Goal: Task Accomplishment & Management: Complete application form

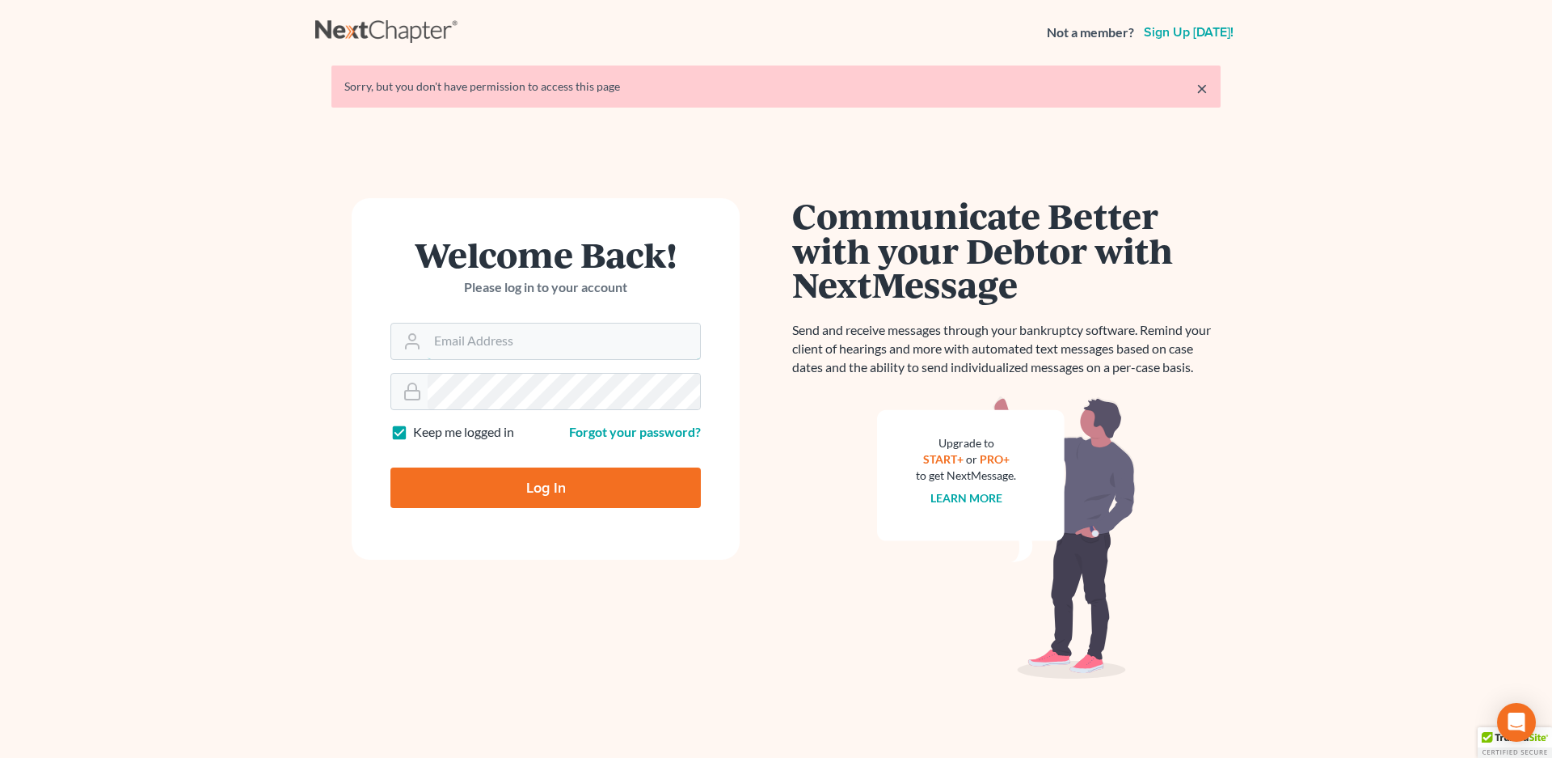
type input "[EMAIL_ADDRESS][DOMAIN_NAME]"
click at [512, 497] on input "Log In" at bounding box center [545, 487] width 310 height 40
type input "Thinking..."
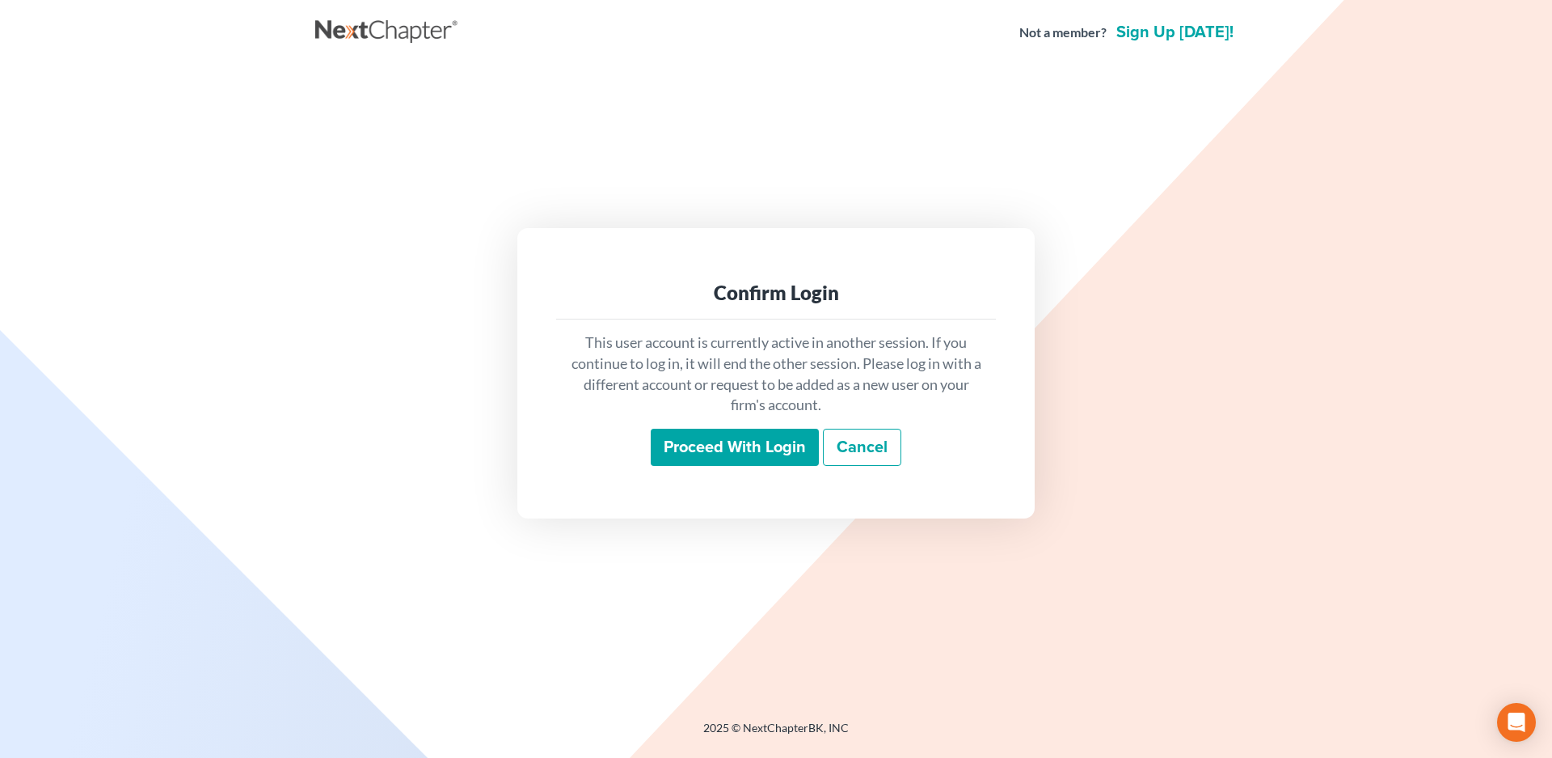
click at [741, 447] on input "Proceed with login" at bounding box center [735, 446] width 168 height 37
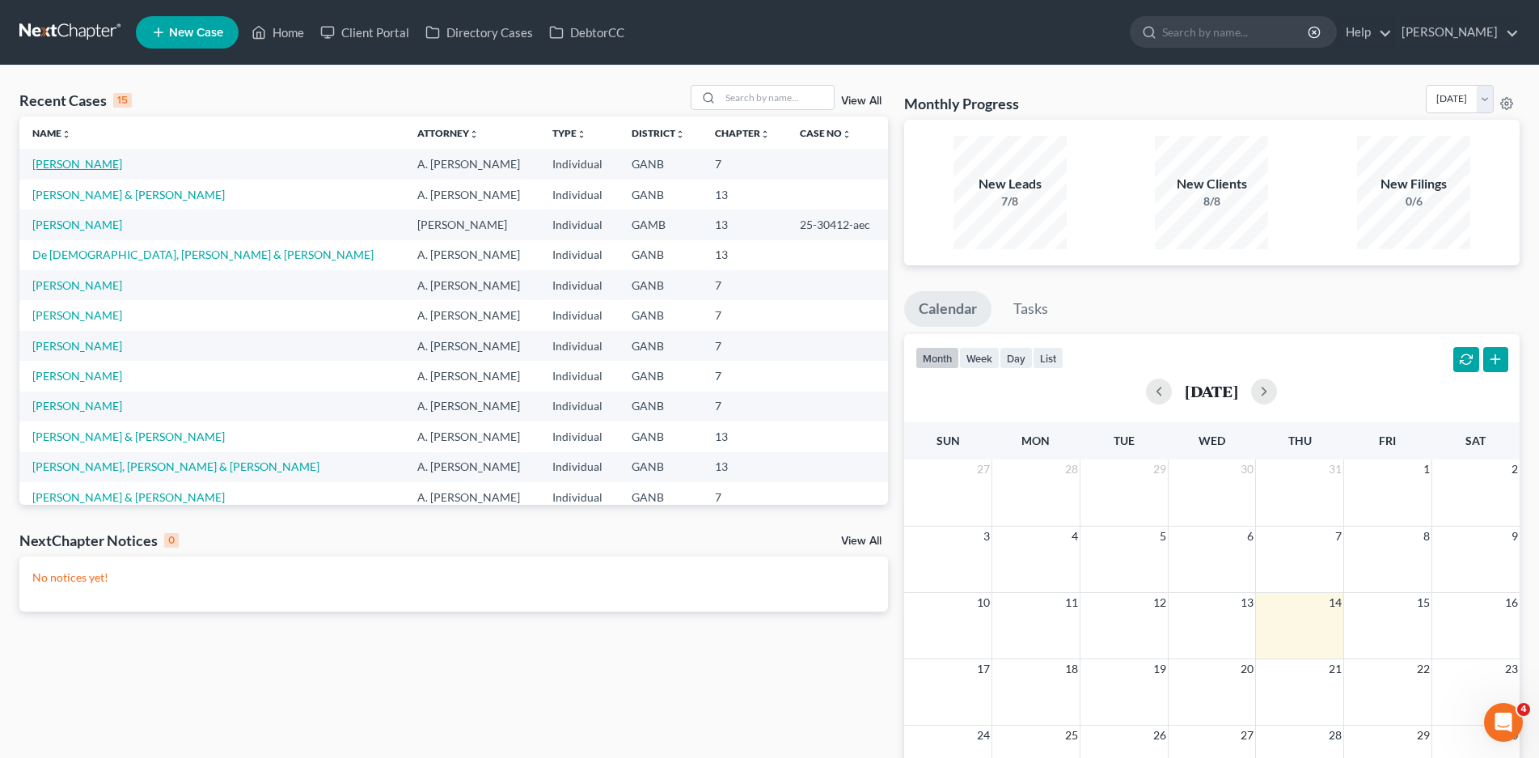
click at [102, 160] on link "[PERSON_NAME]" at bounding box center [77, 164] width 90 height 14
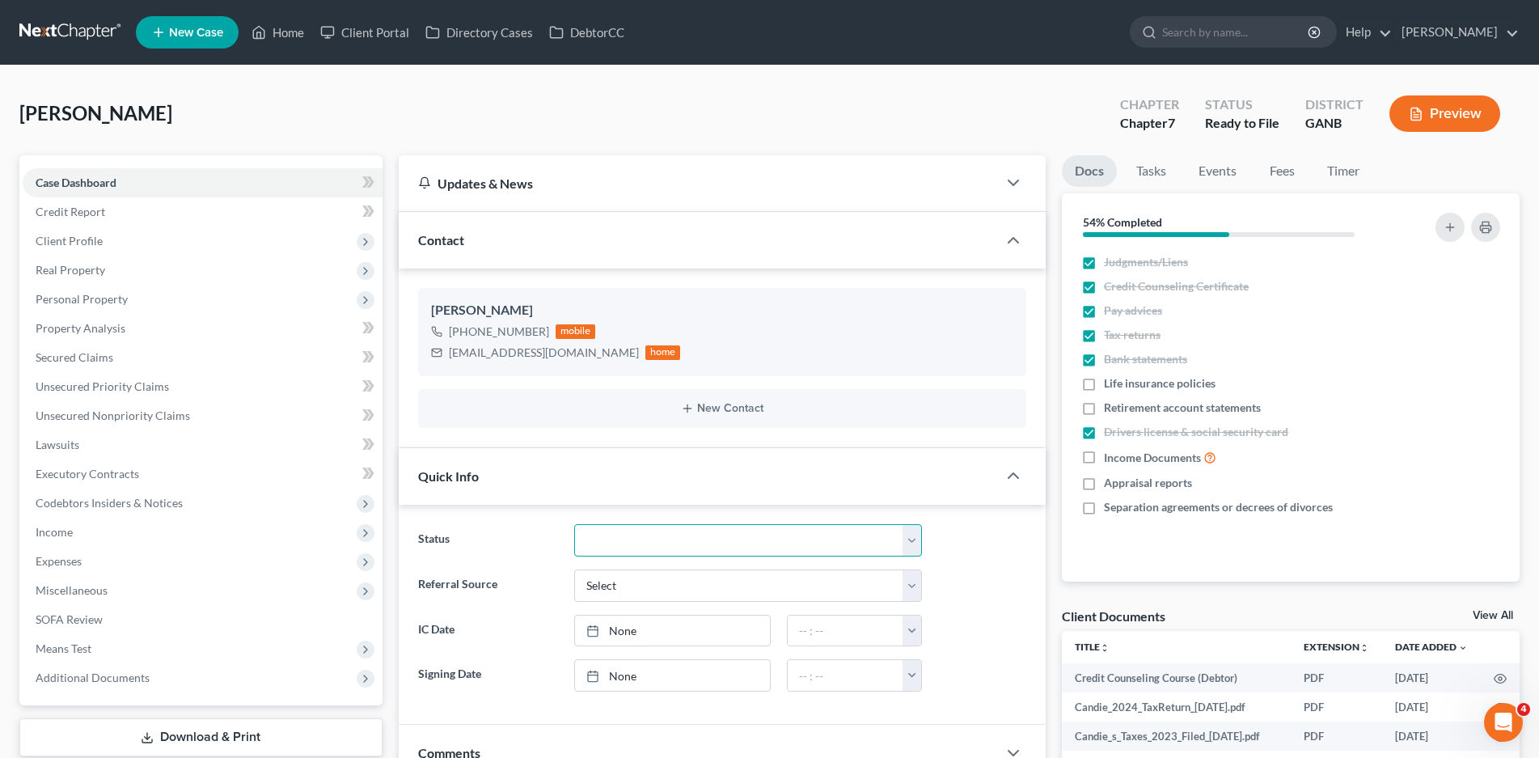
click at [662, 539] on select "Discharged Discharged & Reported Discharge Litigation Dismissal Notice Dismisse…" at bounding box center [748, 540] width 348 height 32
select select "6"
click at [574, 524] on select "Discharged Discharged & Reported Discharge Litigation Dismissal Notice Dismisse…" at bounding box center [748, 540] width 348 height 32
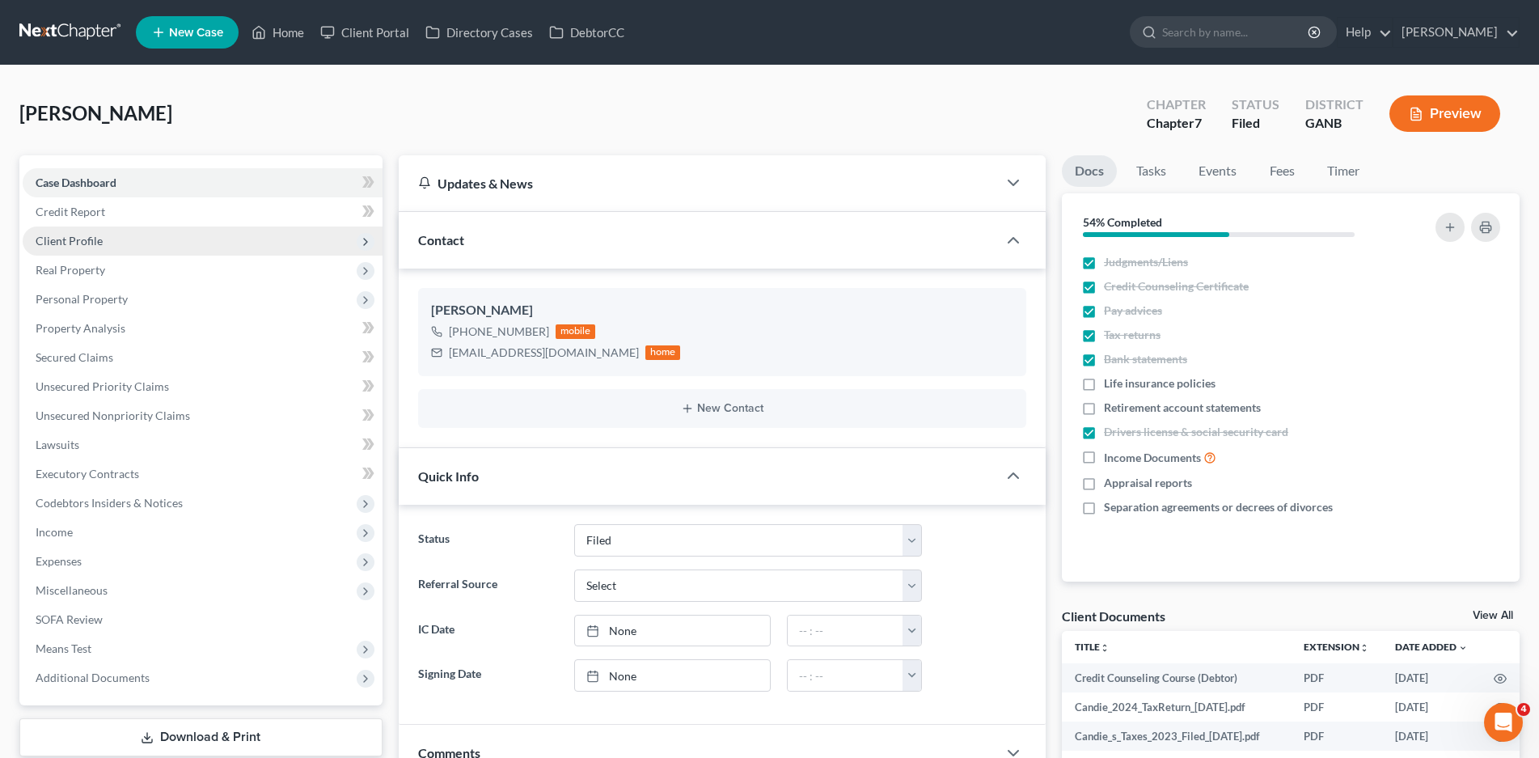
click at [103, 231] on span "Client Profile" at bounding box center [203, 240] width 360 height 29
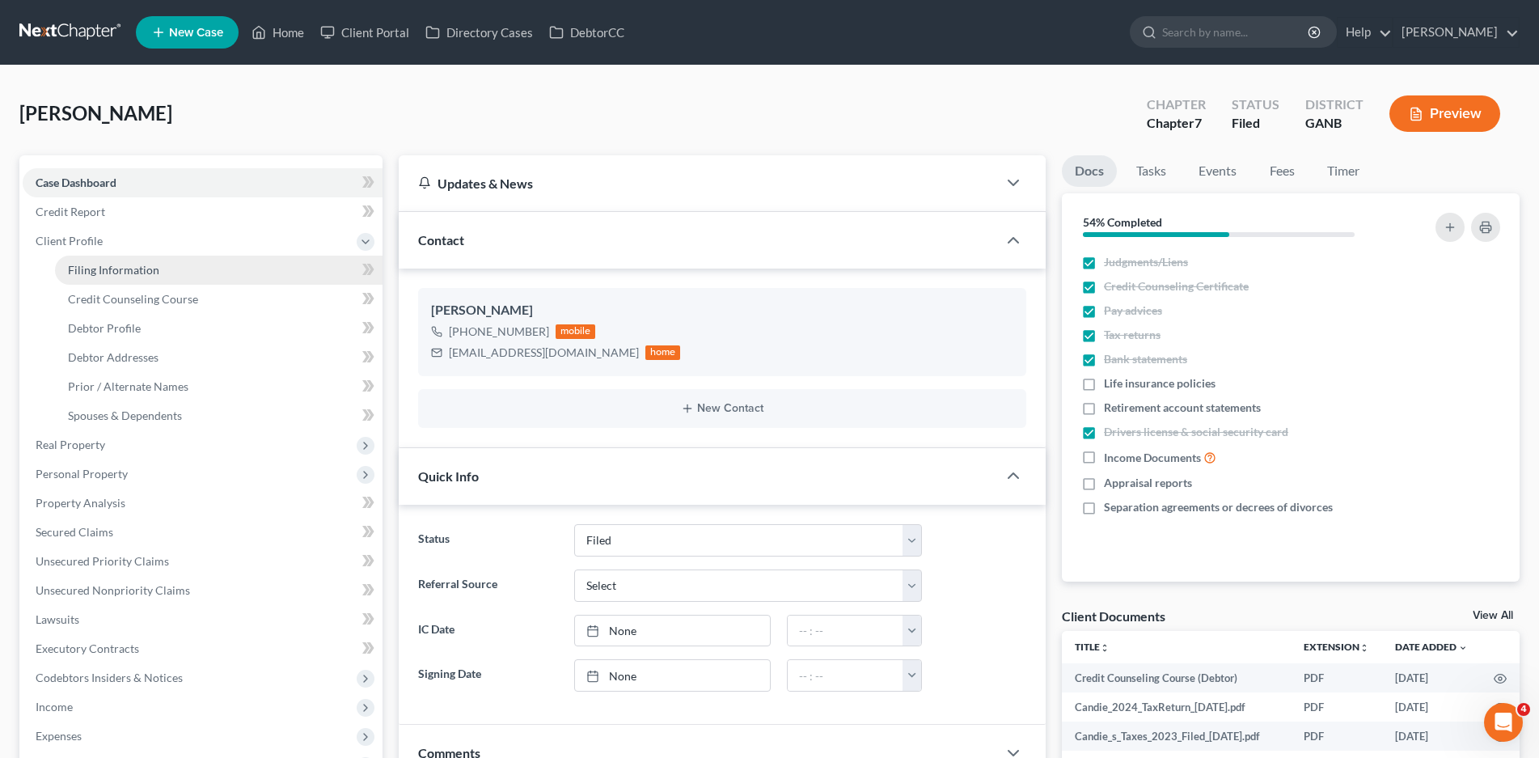
click at [145, 271] on span "Filing Information" at bounding box center [113, 270] width 91 height 14
select select "1"
select select "0"
select select "10"
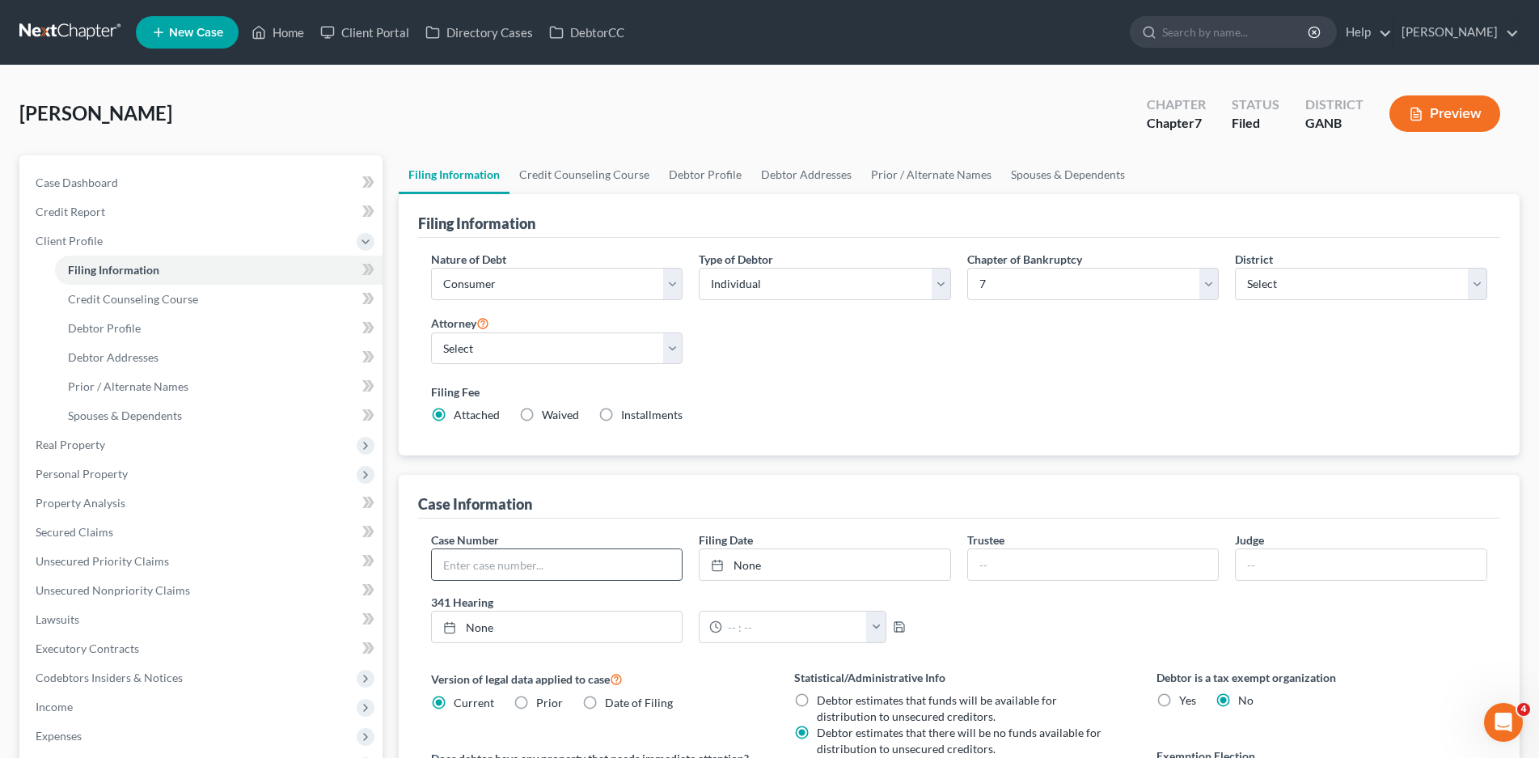
click at [496, 569] on input "text" at bounding box center [557, 564] width 251 height 31
click at [480, 559] on input "text" at bounding box center [557, 564] width 251 height 31
type input "25-21130"
click at [754, 561] on link "8/14/2025" at bounding box center [824, 564] width 251 height 31
click at [867, 562] on link "8/14/2025" at bounding box center [824, 564] width 251 height 31
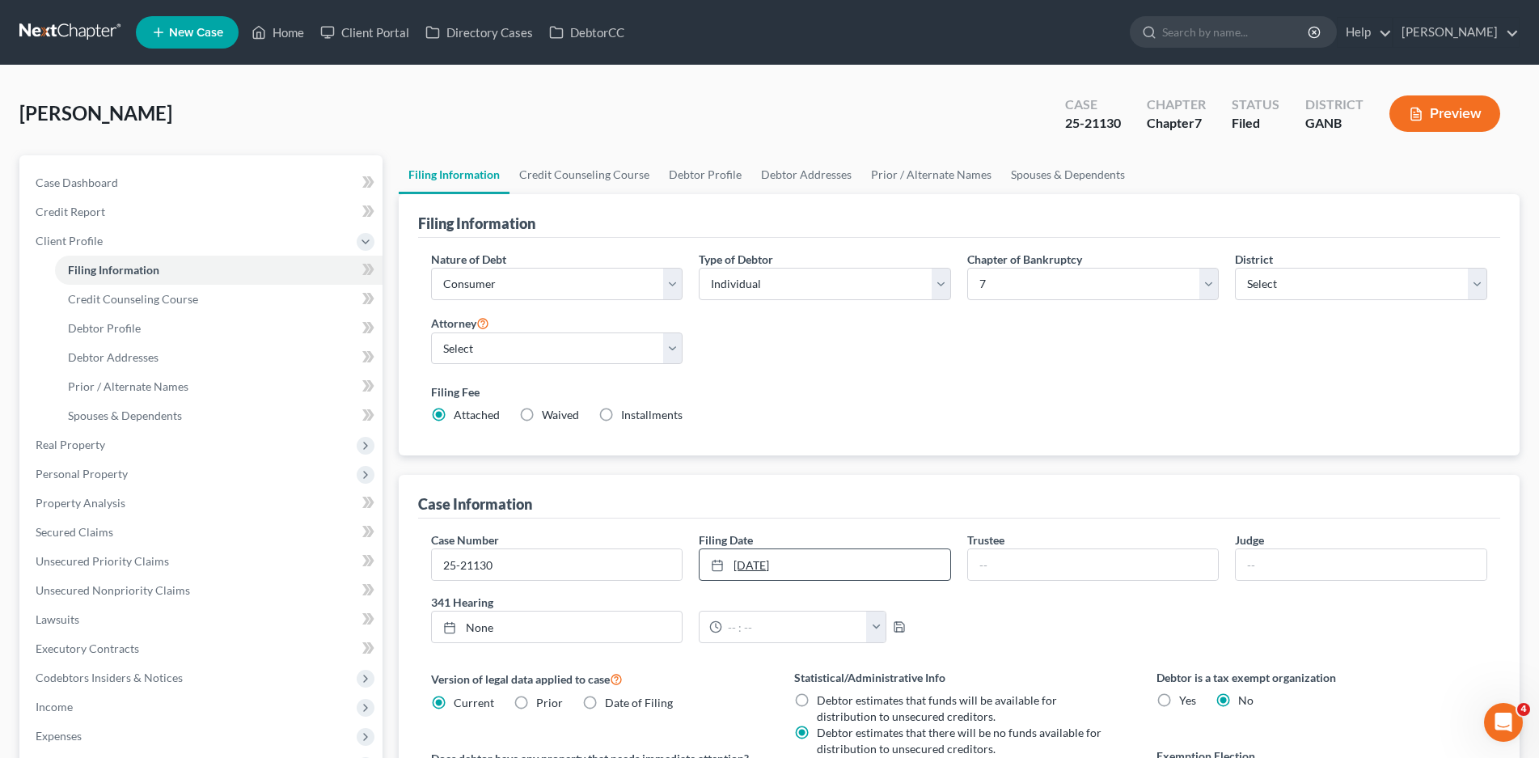
click at [752, 564] on link "8/14/2025" at bounding box center [824, 564] width 251 height 31
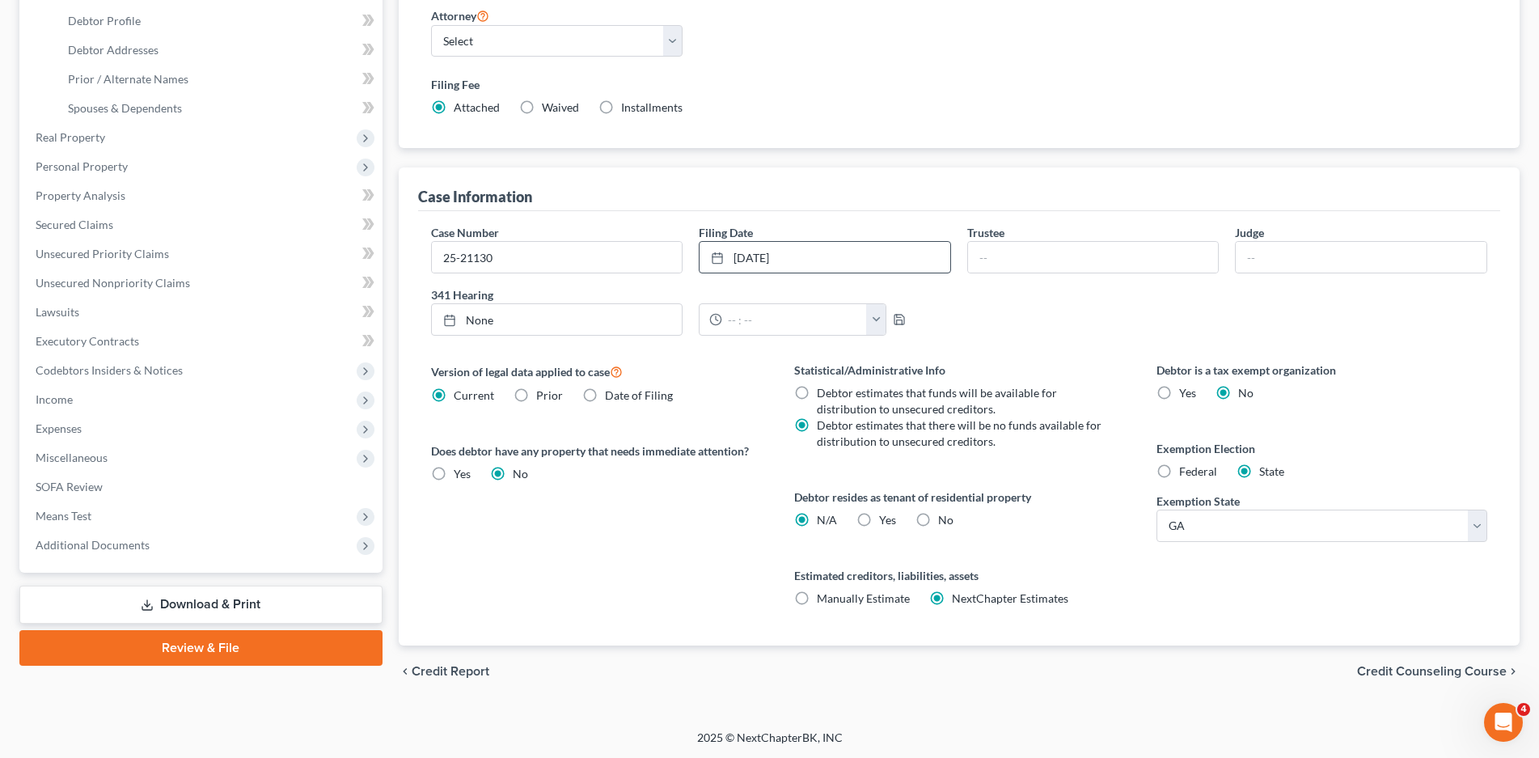
scroll to position [308, 0]
click at [1250, 264] on input "text" at bounding box center [1360, 256] width 251 height 31
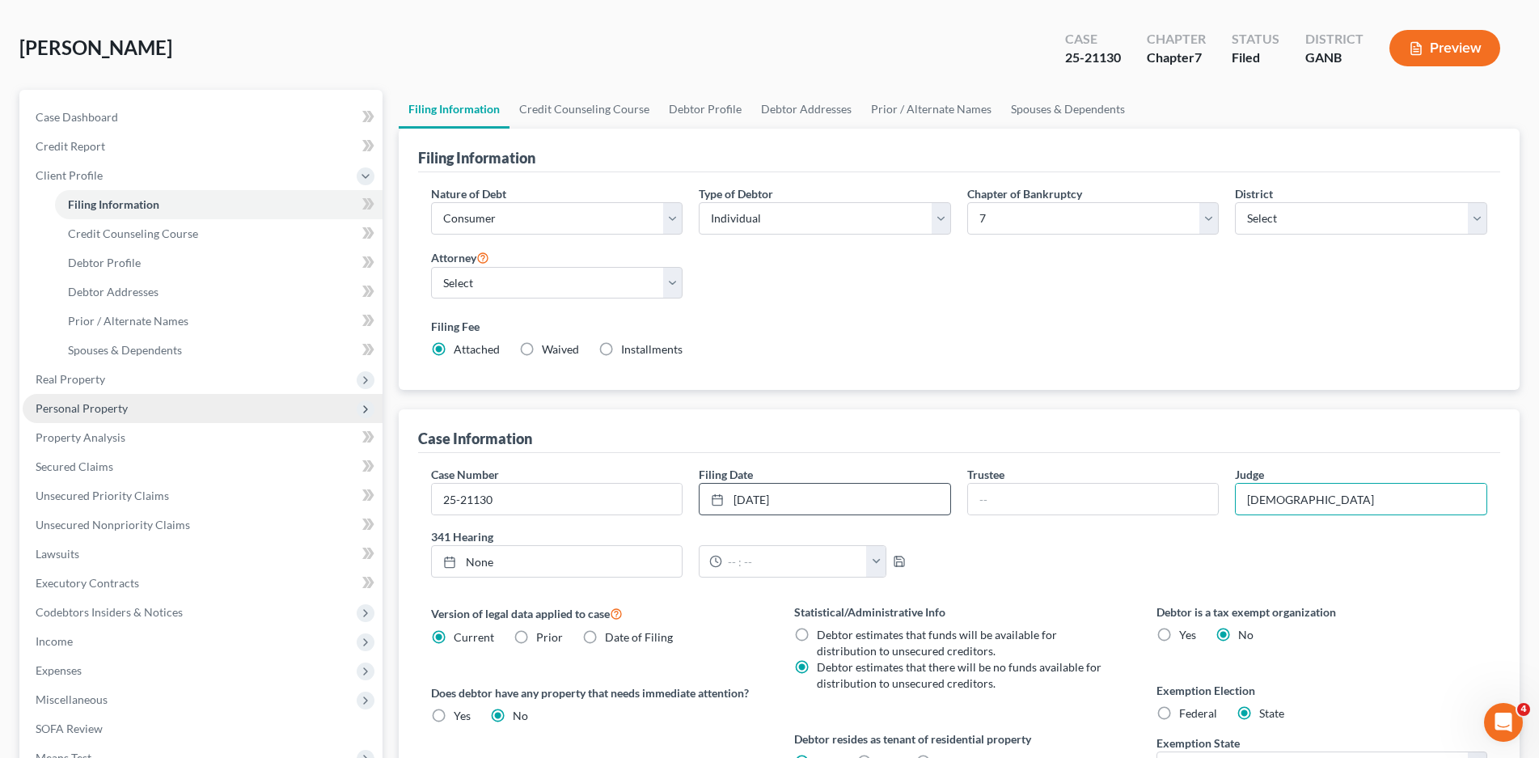
type input "Sacca"
click at [83, 413] on span "Personal Property" at bounding box center [82, 408] width 92 height 14
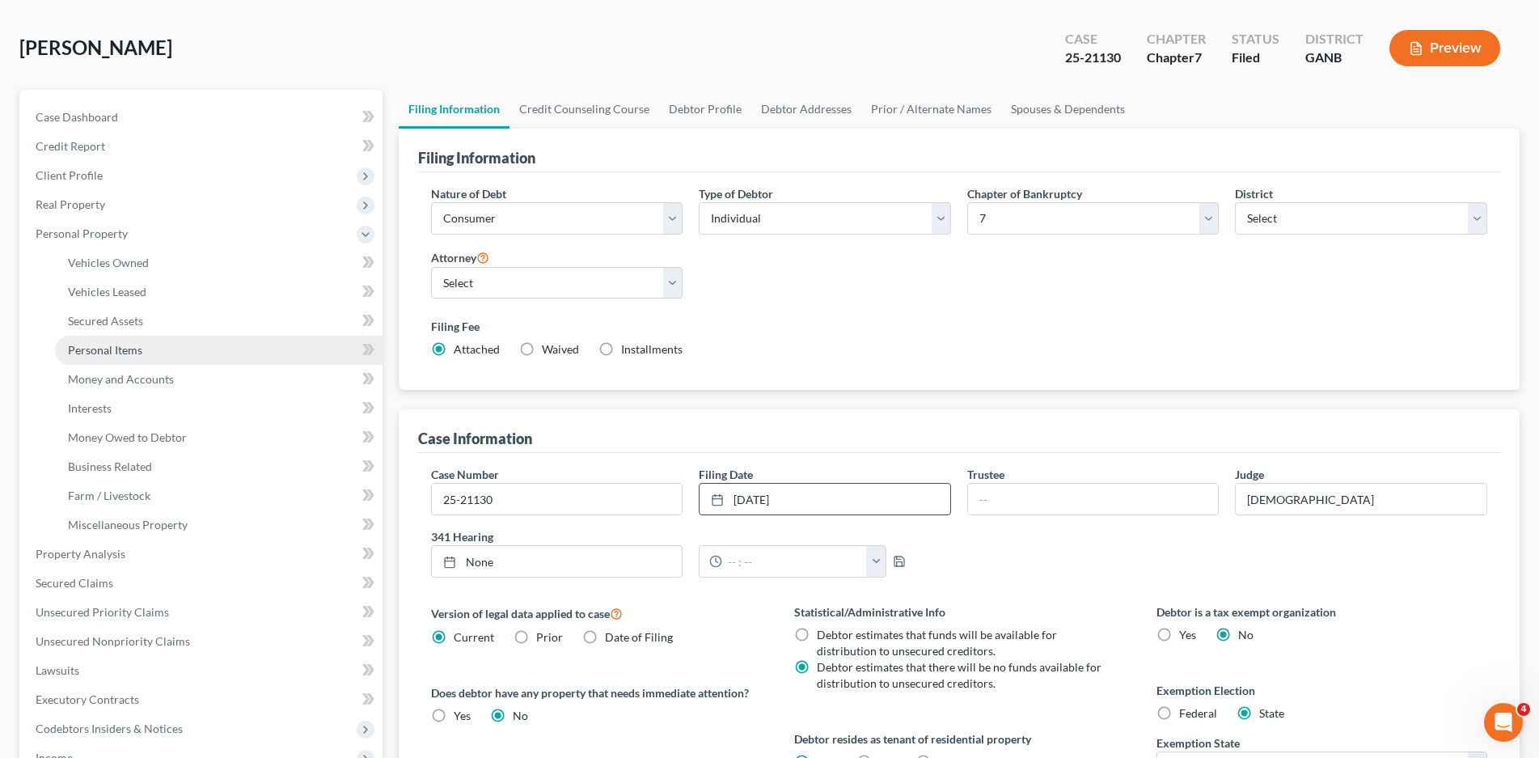
click at [117, 355] on span "Personal Items" at bounding box center [105, 350] width 74 height 14
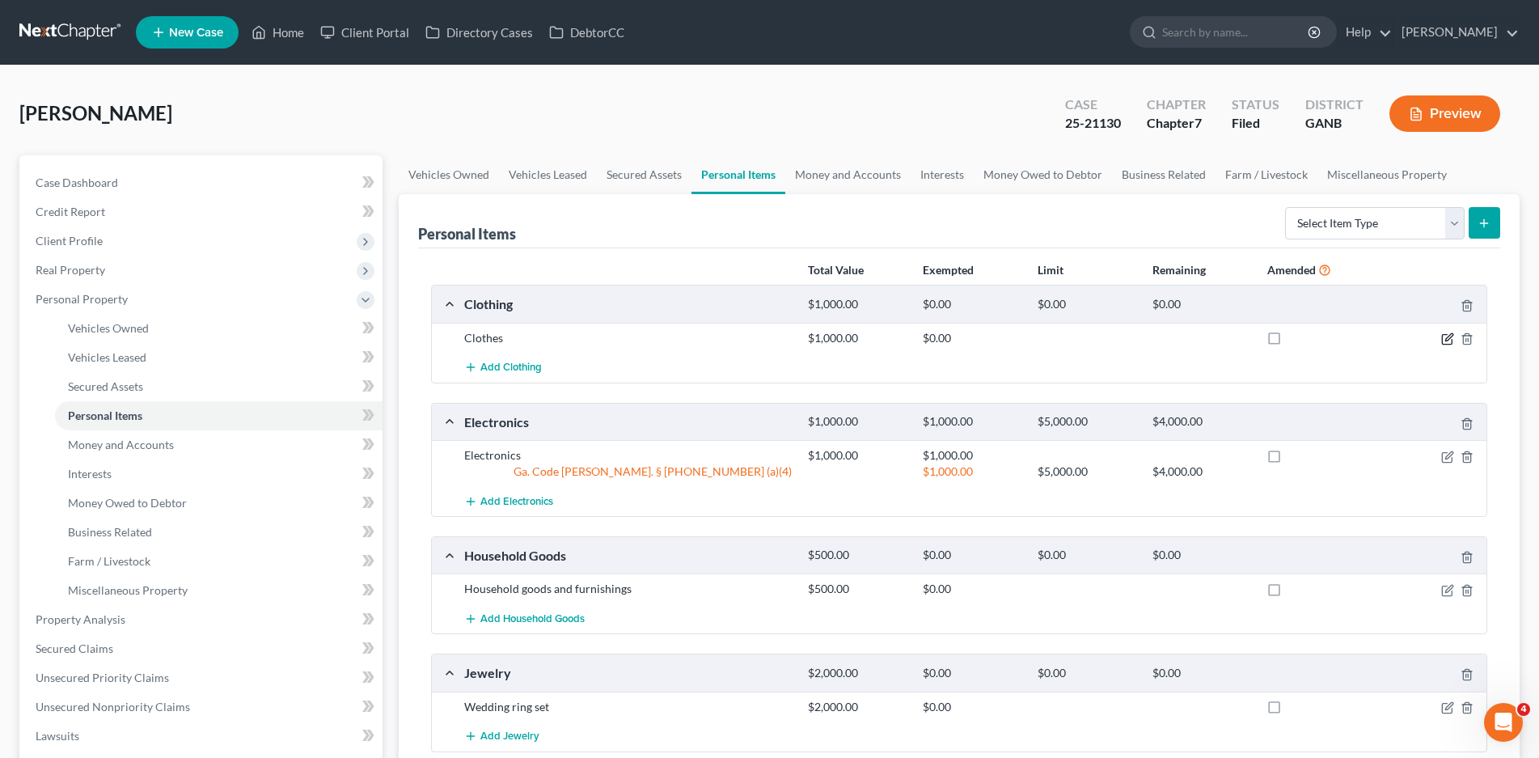
click at [1449, 339] on icon "button" at bounding box center [1448, 336] width 7 height 7
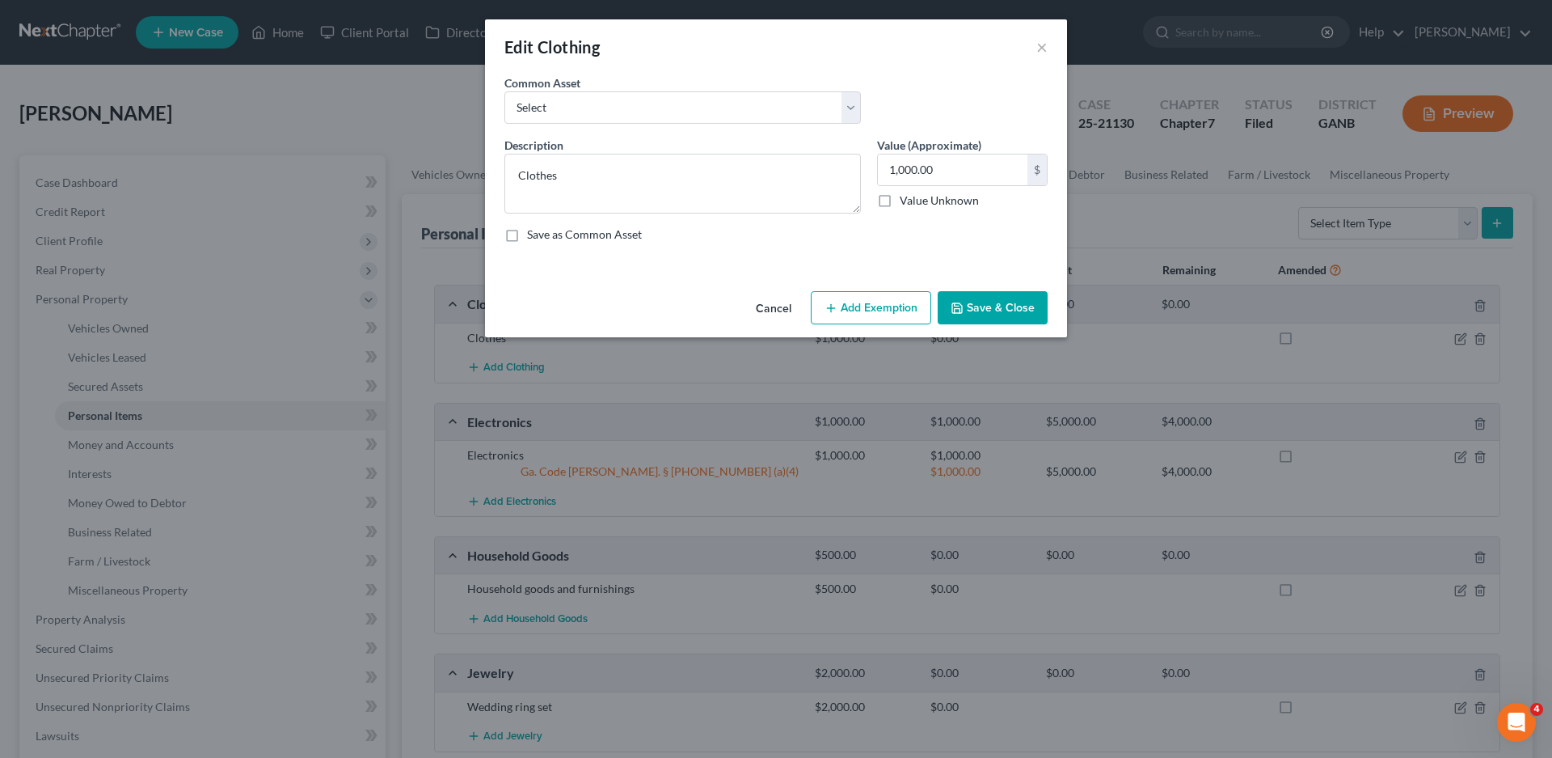
click at [876, 308] on button "Add Exemption" at bounding box center [871, 308] width 120 height 34
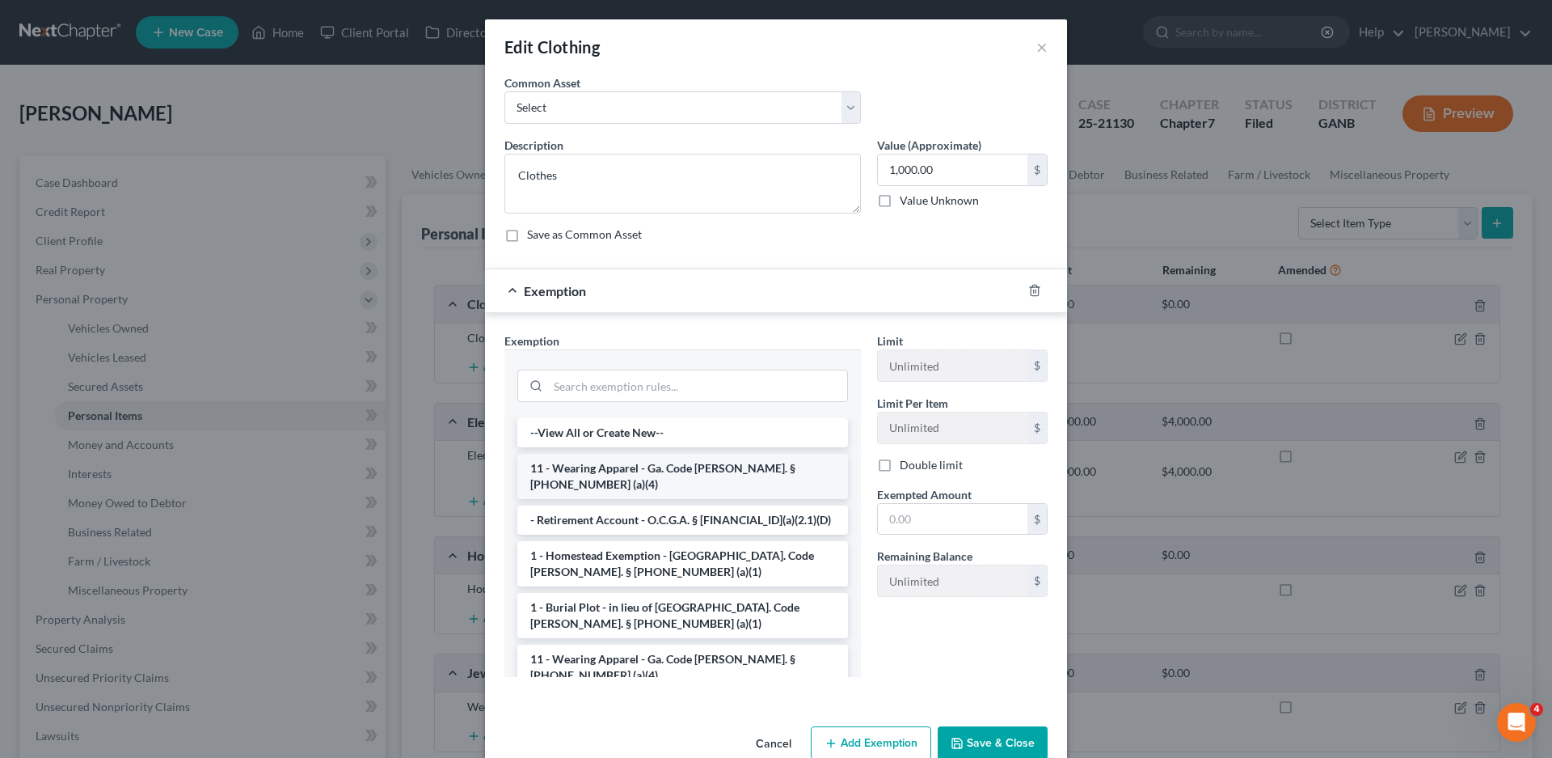
click at [639, 464] on li "11 - Wearing Apparel - Ga. Code Ann. § 44-13-100 (a)(4)" at bounding box center [682, 476] width 331 height 45
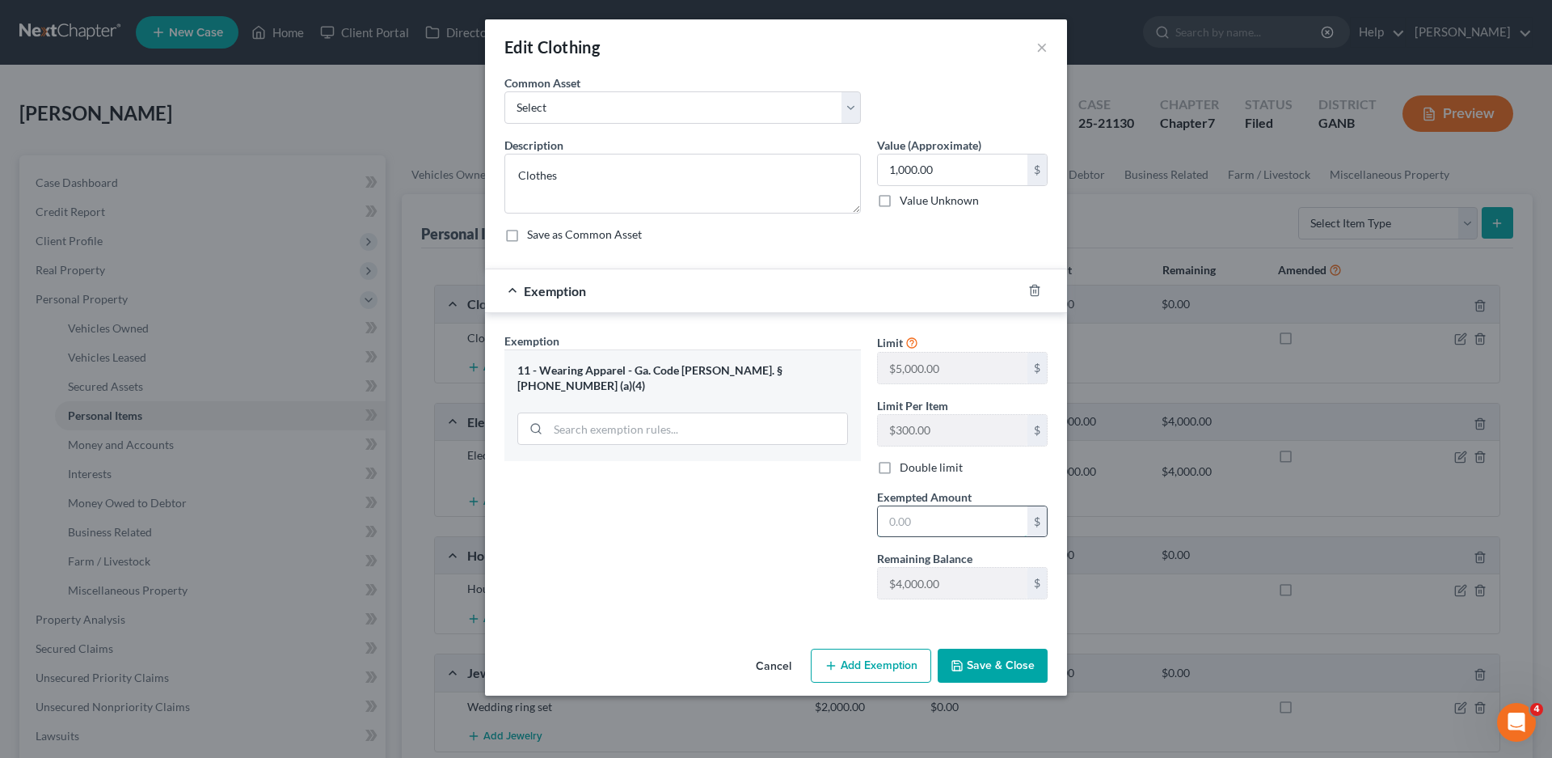
click at [955, 532] on input "text" at bounding box center [953, 521] width 150 height 31
type input "500.00"
click at [1015, 674] on button "Save & Close" at bounding box center [993, 665] width 110 height 34
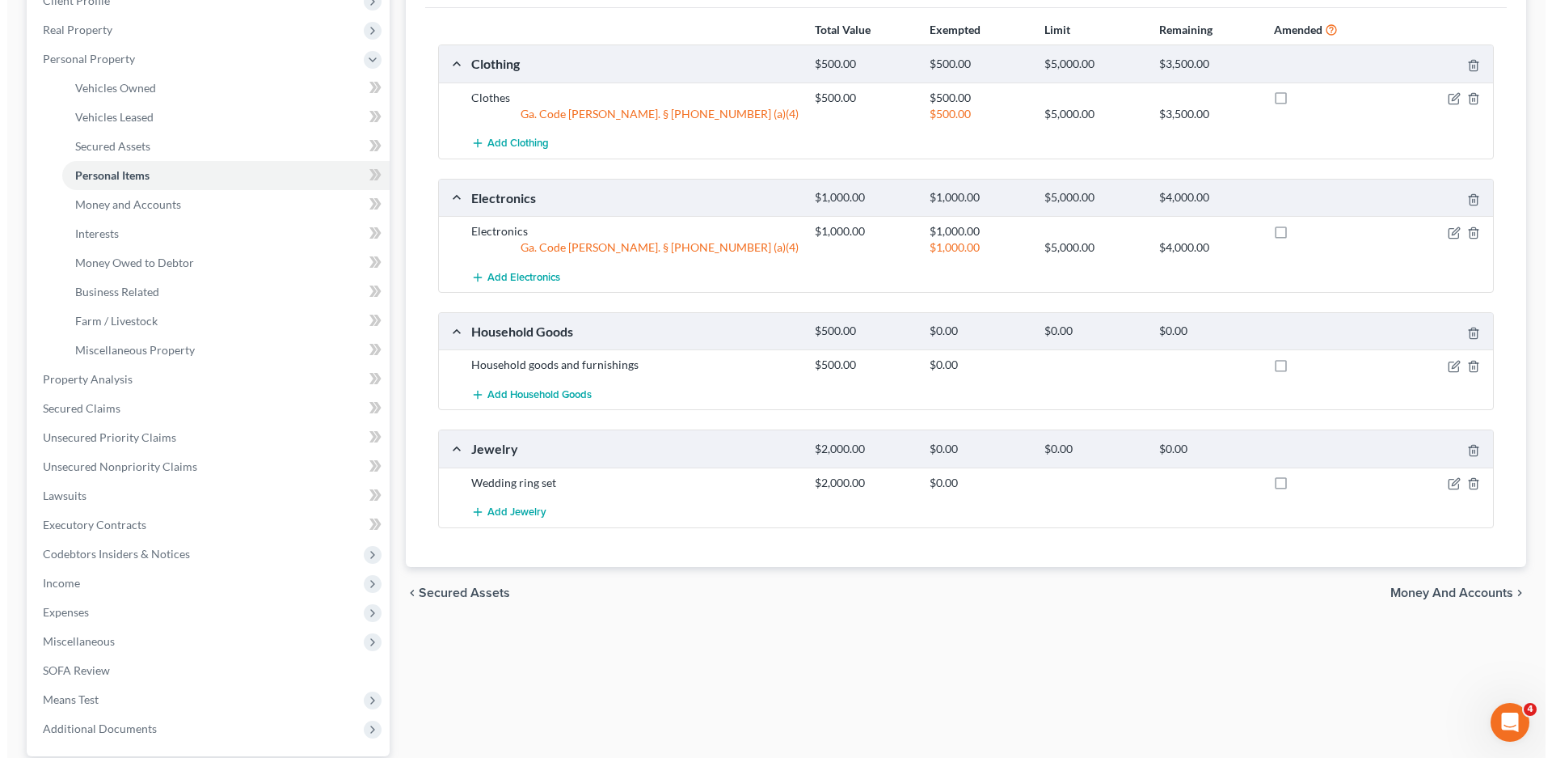
scroll to position [243, 0]
click at [1443, 367] on icon "button" at bounding box center [1447, 363] width 13 height 13
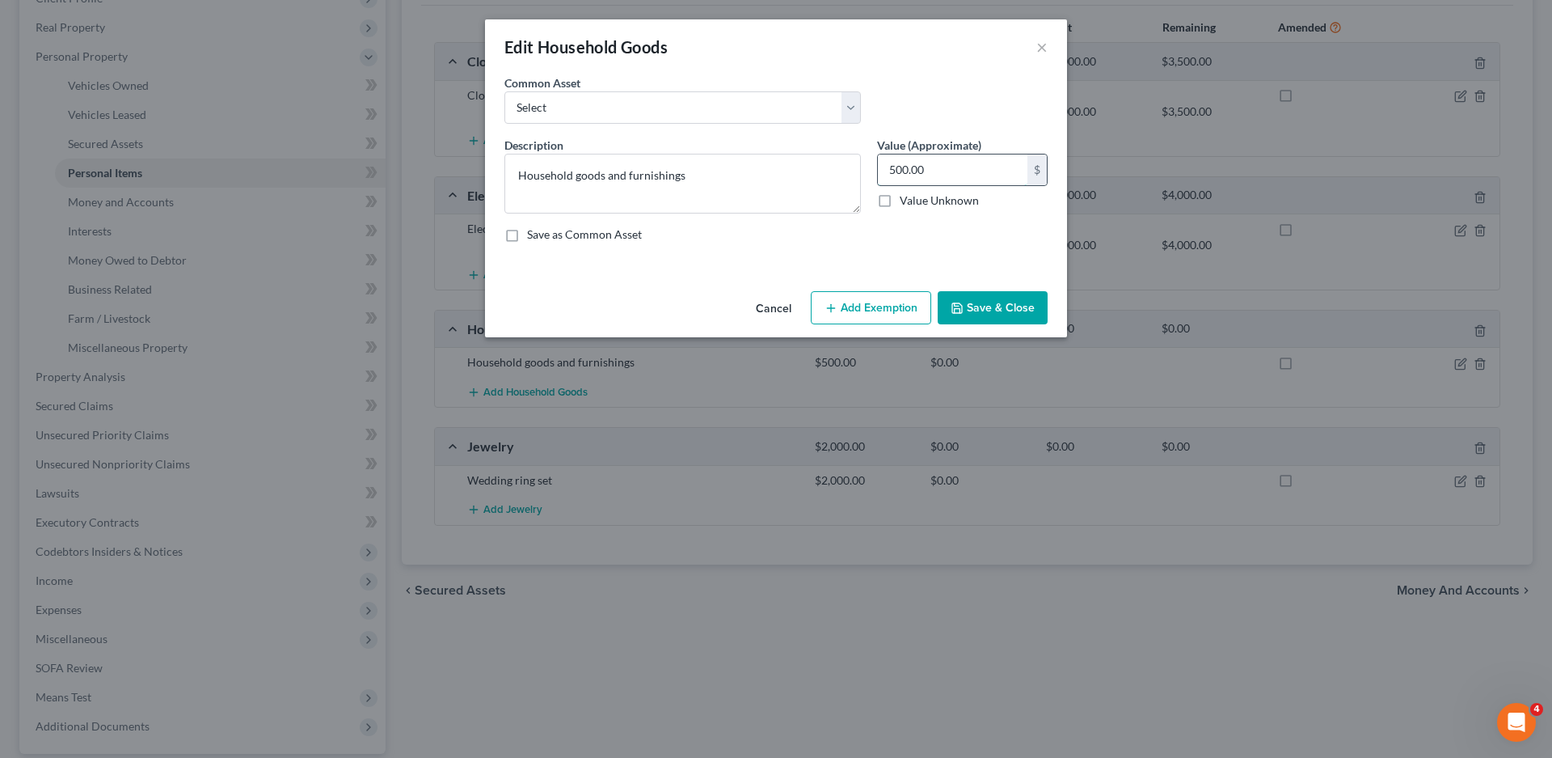
click at [935, 168] on input "500.00" at bounding box center [953, 169] width 150 height 31
type input "1,000.00"
click at [856, 309] on button "Add Exemption" at bounding box center [871, 308] width 120 height 34
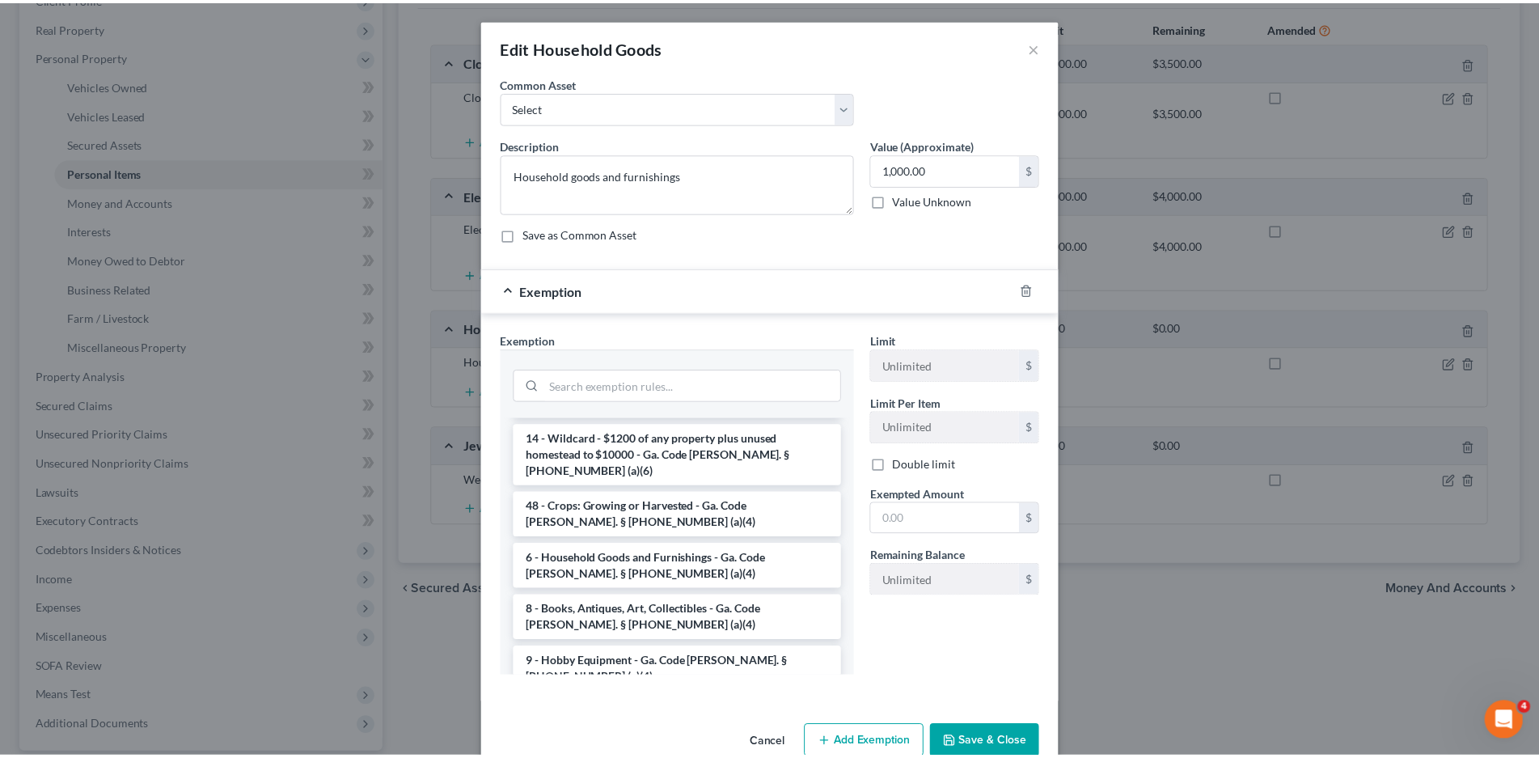
scroll to position [162, 0]
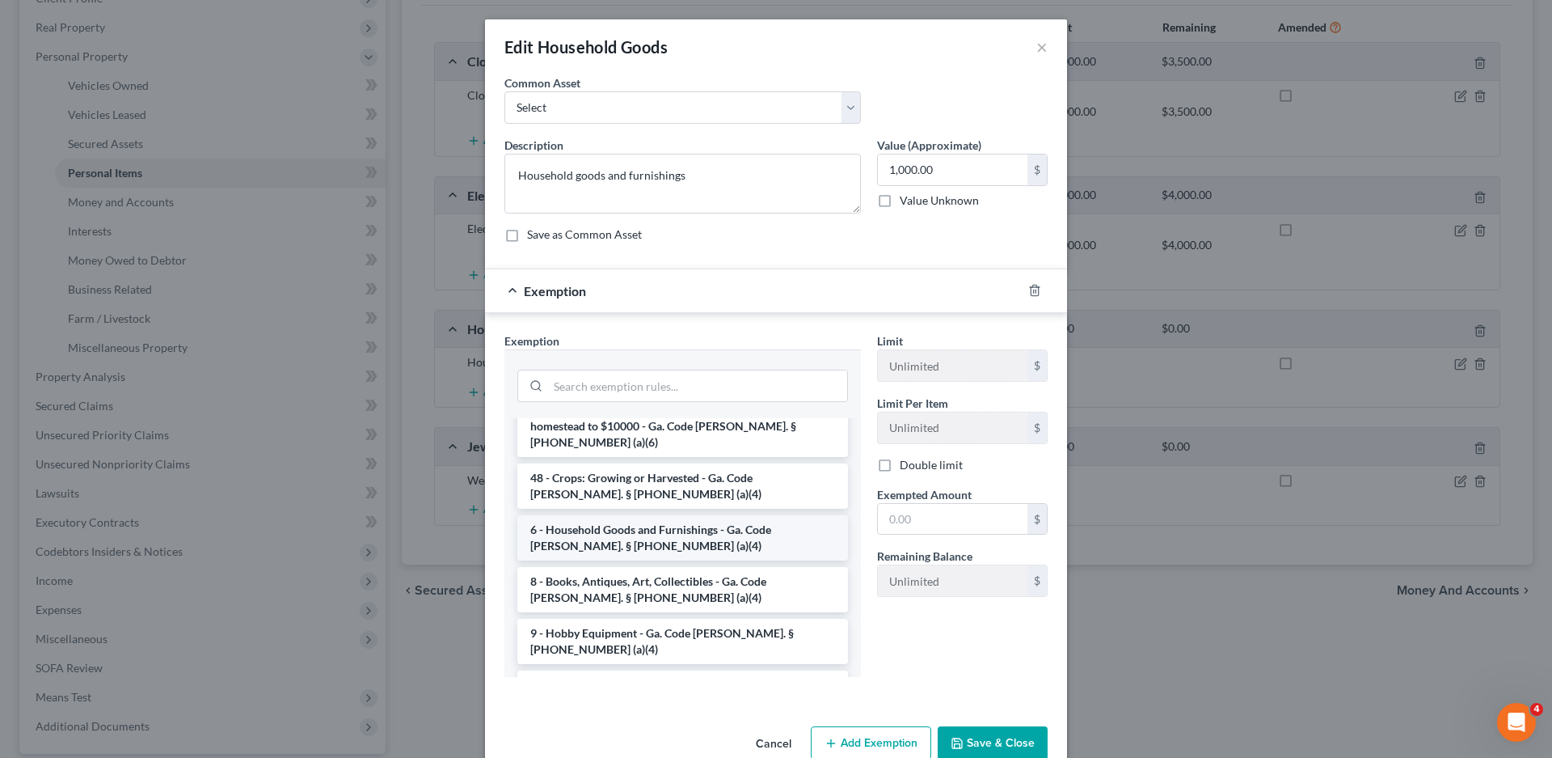
click at [601, 515] on li "6 - Household Goods and Furnishings - Ga. Code Ann. § 44-13-100 (a)(4)" at bounding box center [682, 537] width 331 height 45
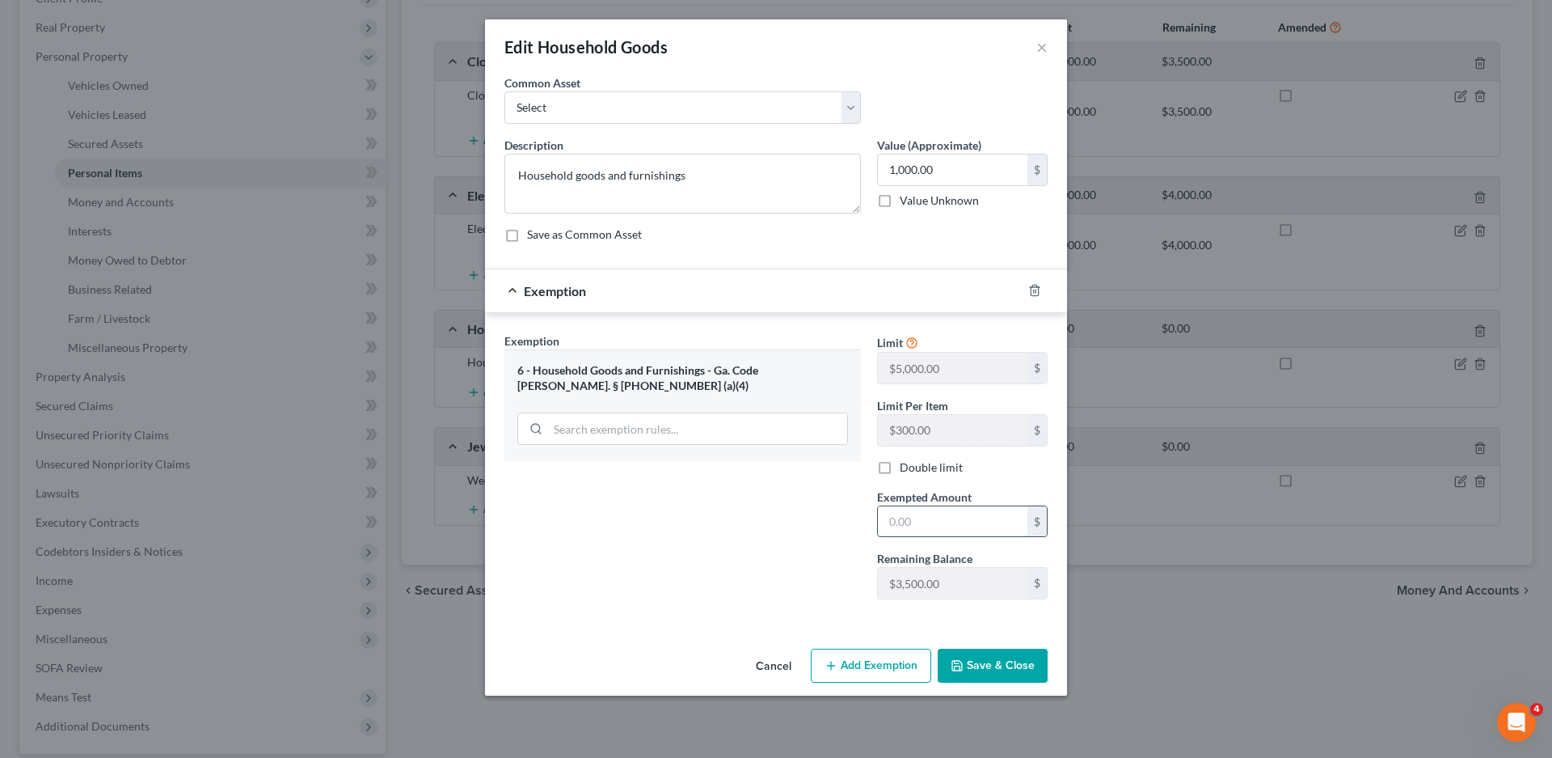
click at [931, 530] on input "text" at bounding box center [953, 521] width 150 height 31
type input "1,000.00"
click at [977, 665] on button "Save & Close" at bounding box center [993, 665] width 110 height 34
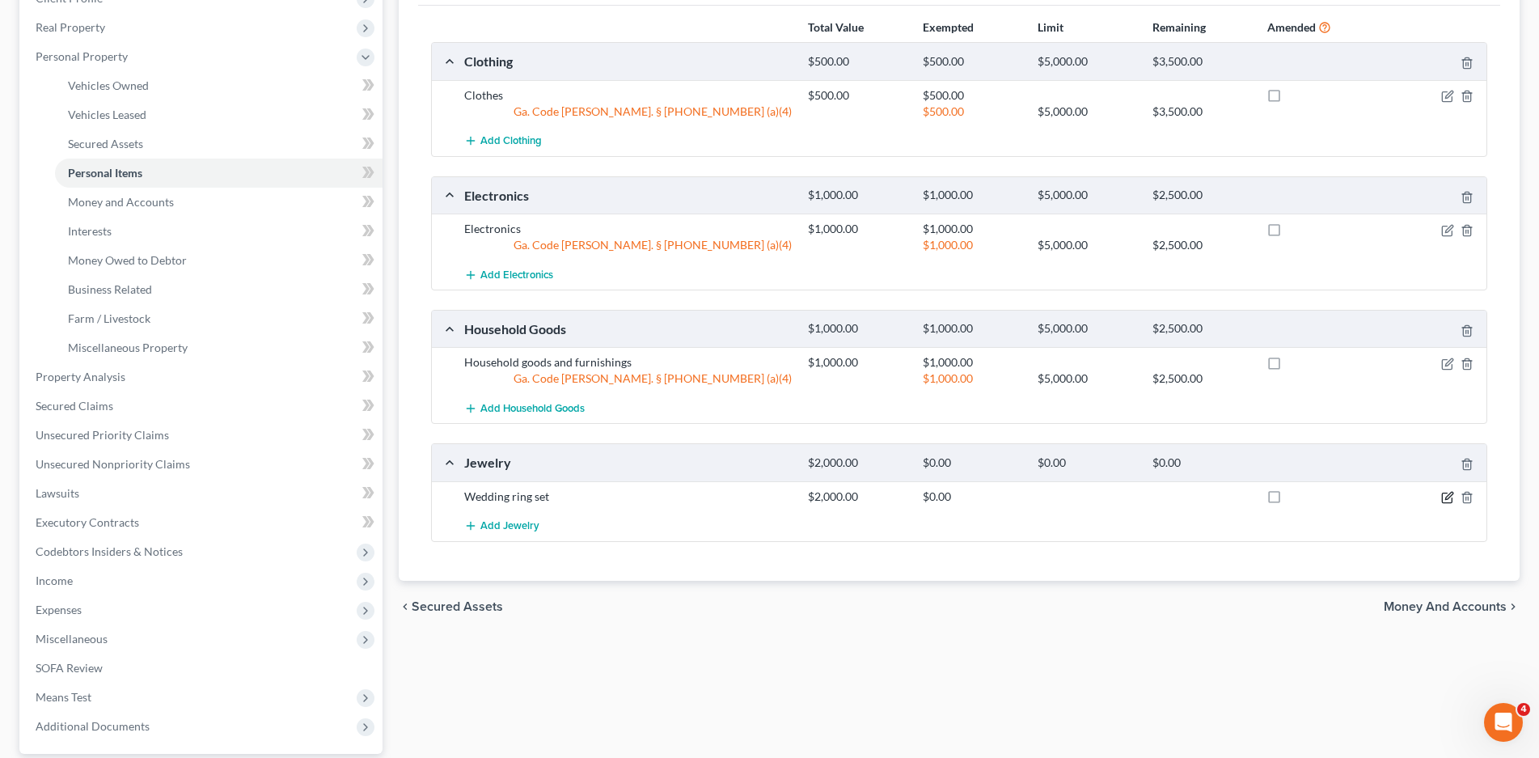
click at [1446, 496] on icon "button" at bounding box center [1447, 497] width 13 height 13
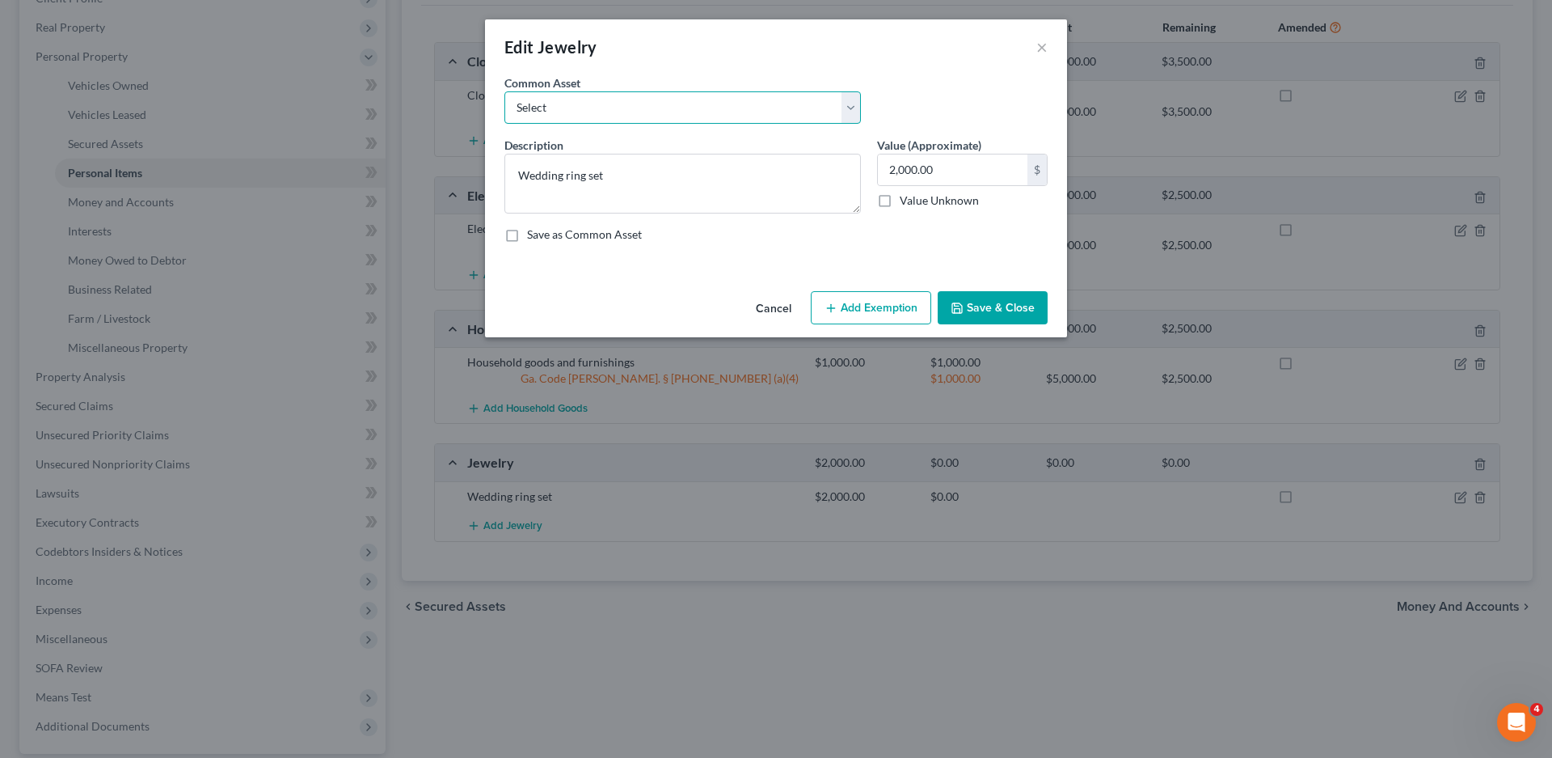
click at [633, 108] on select "Select Wedding ring set Rings and Necklaces Jewlry" at bounding box center [682, 107] width 357 height 32
select select "1"
click at [504, 91] on select "Select Wedding ring set Rings and Necklaces Jewlry" at bounding box center [682, 107] width 357 height 32
type textarea "Rings and Necklaces"
type input "500.00"
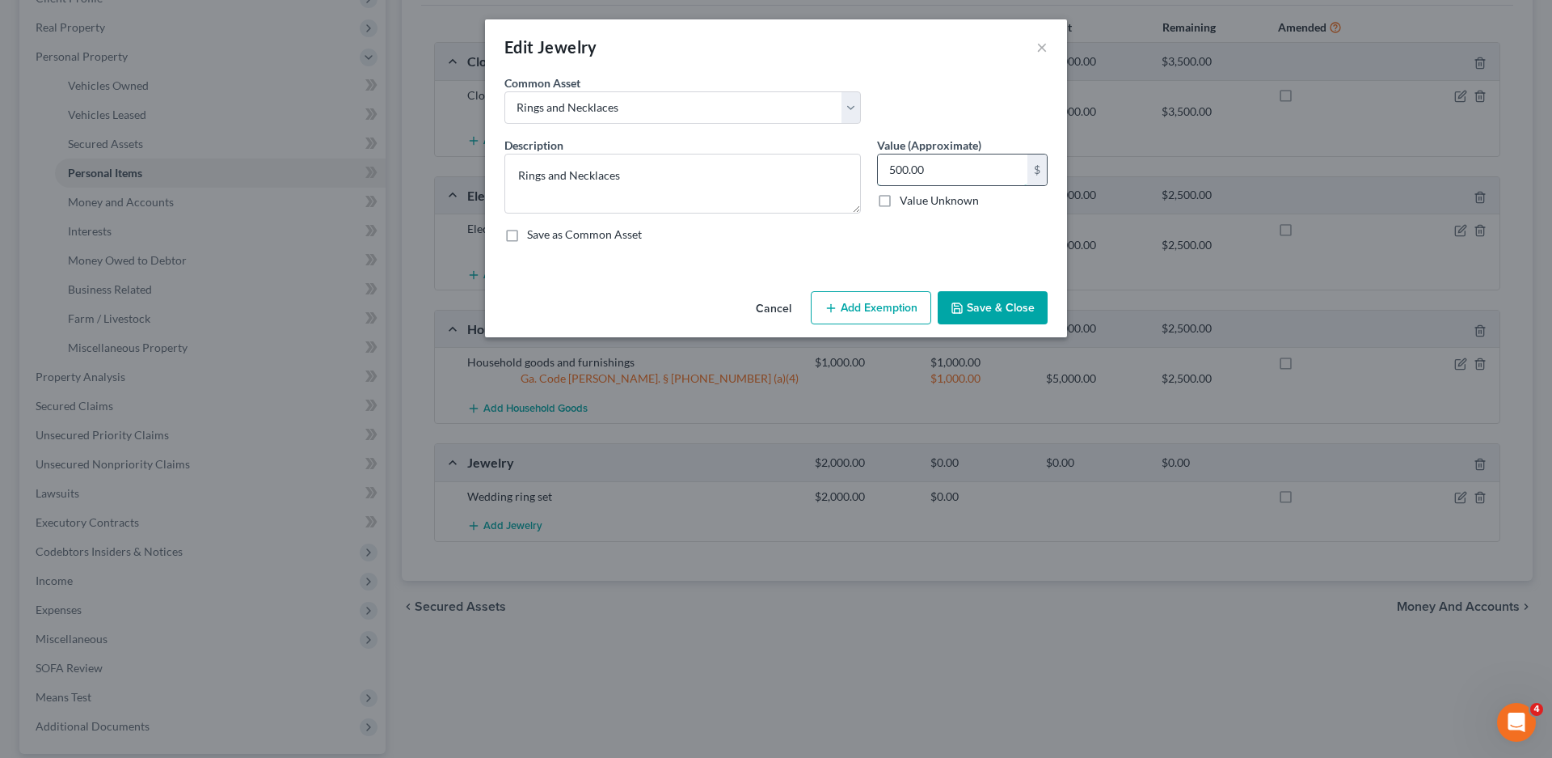
click at [905, 167] on input "500.00" at bounding box center [953, 169] width 150 height 31
click at [871, 303] on button "Add Exemption" at bounding box center [871, 308] width 120 height 34
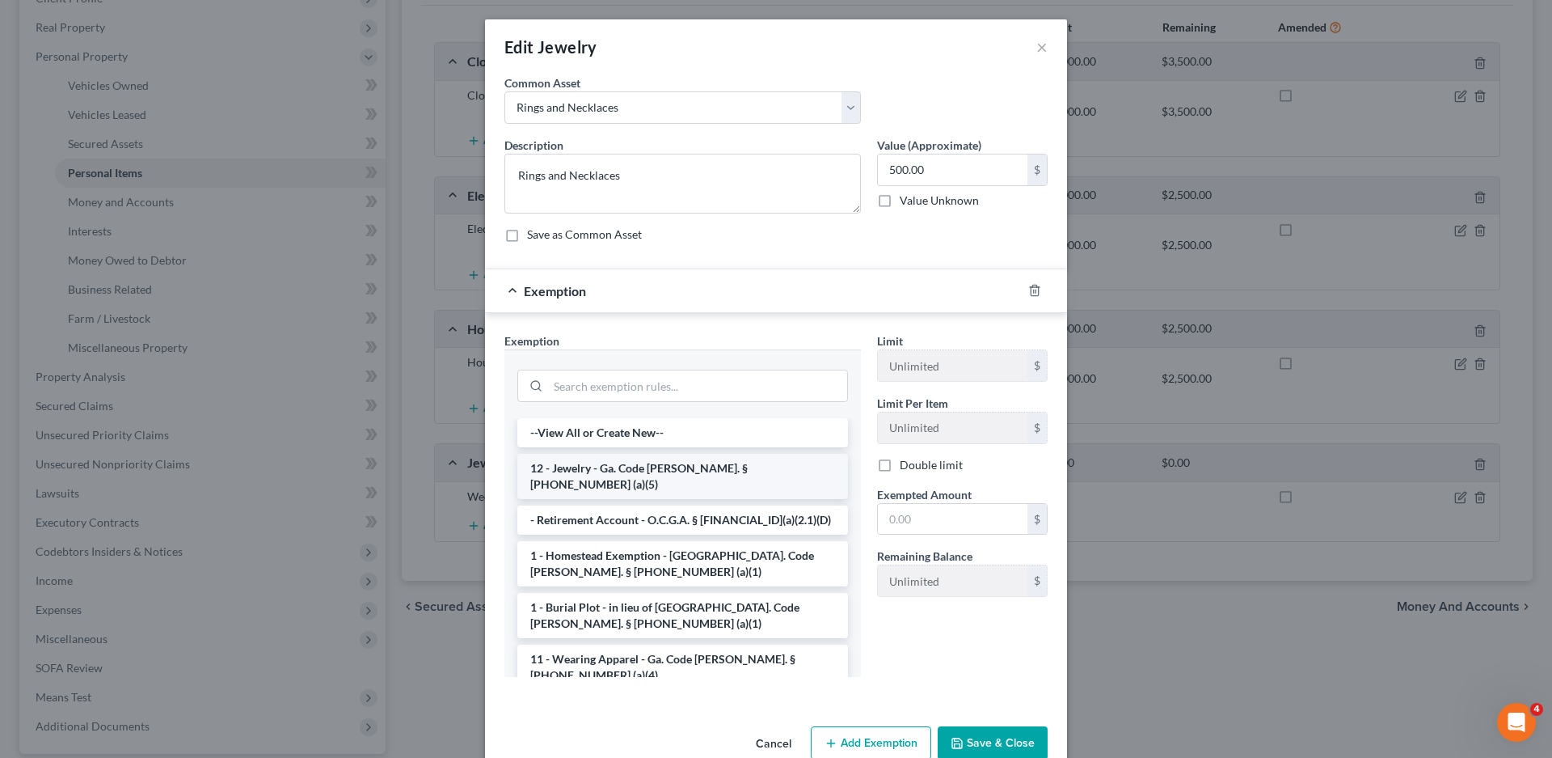
click at [615, 459] on li "12 - Jewelry - Ga. Code Ann. § 44-13-100 (a)(5)" at bounding box center [682, 476] width 331 height 45
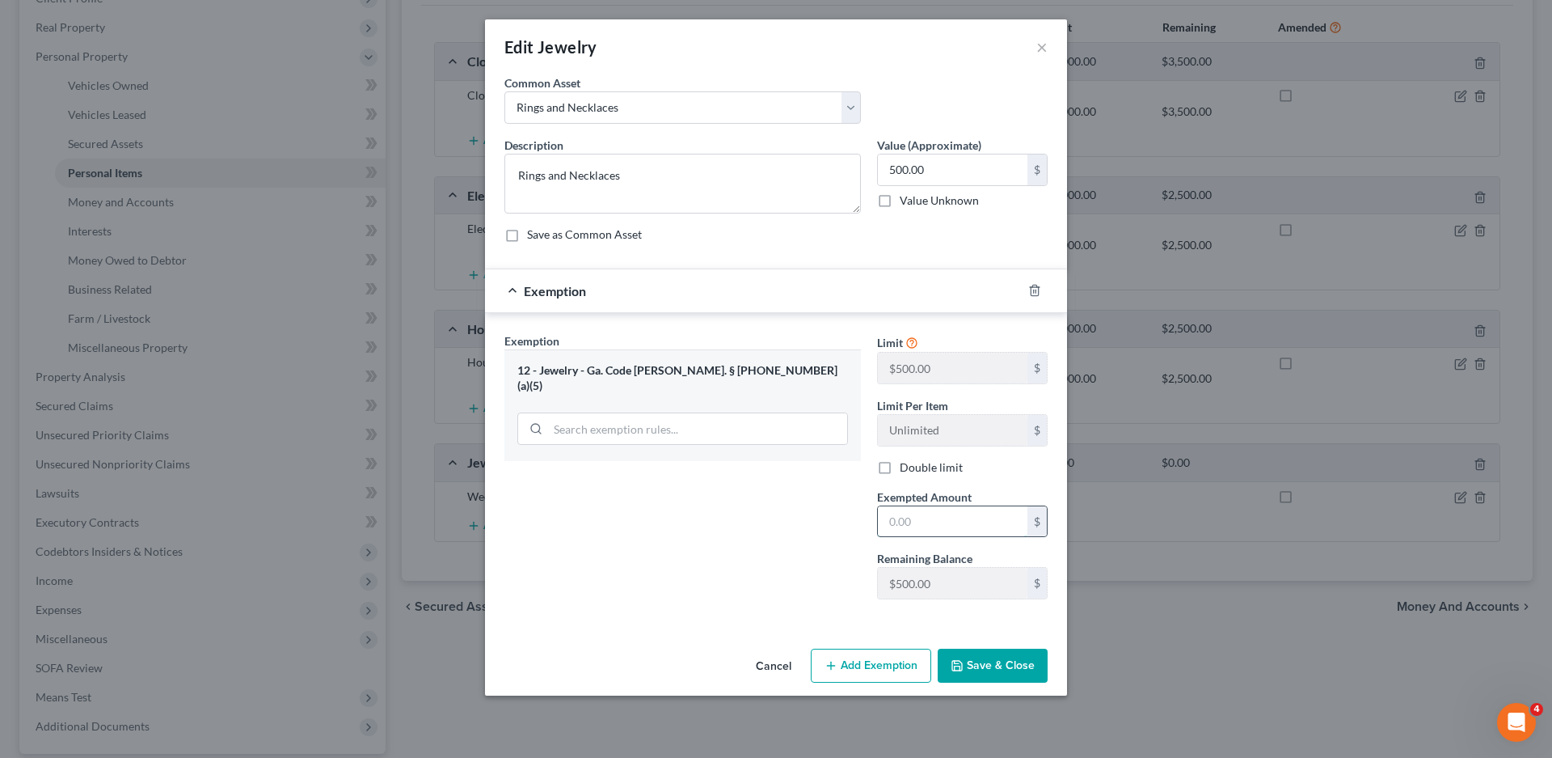
click at [942, 522] on input "text" at bounding box center [953, 521] width 150 height 31
type input "500.00"
drag, startPoint x: 942, startPoint y: 526, endPoint x: 1023, endPoint y: 597, distance: 107.2
click at [1023, 597] on input "$500.00" at bounding box center [953, 583] width 150 height 31
click at [1015, 657] on button "Save & Close" at bounding box center [993, 665] width 110 height 34
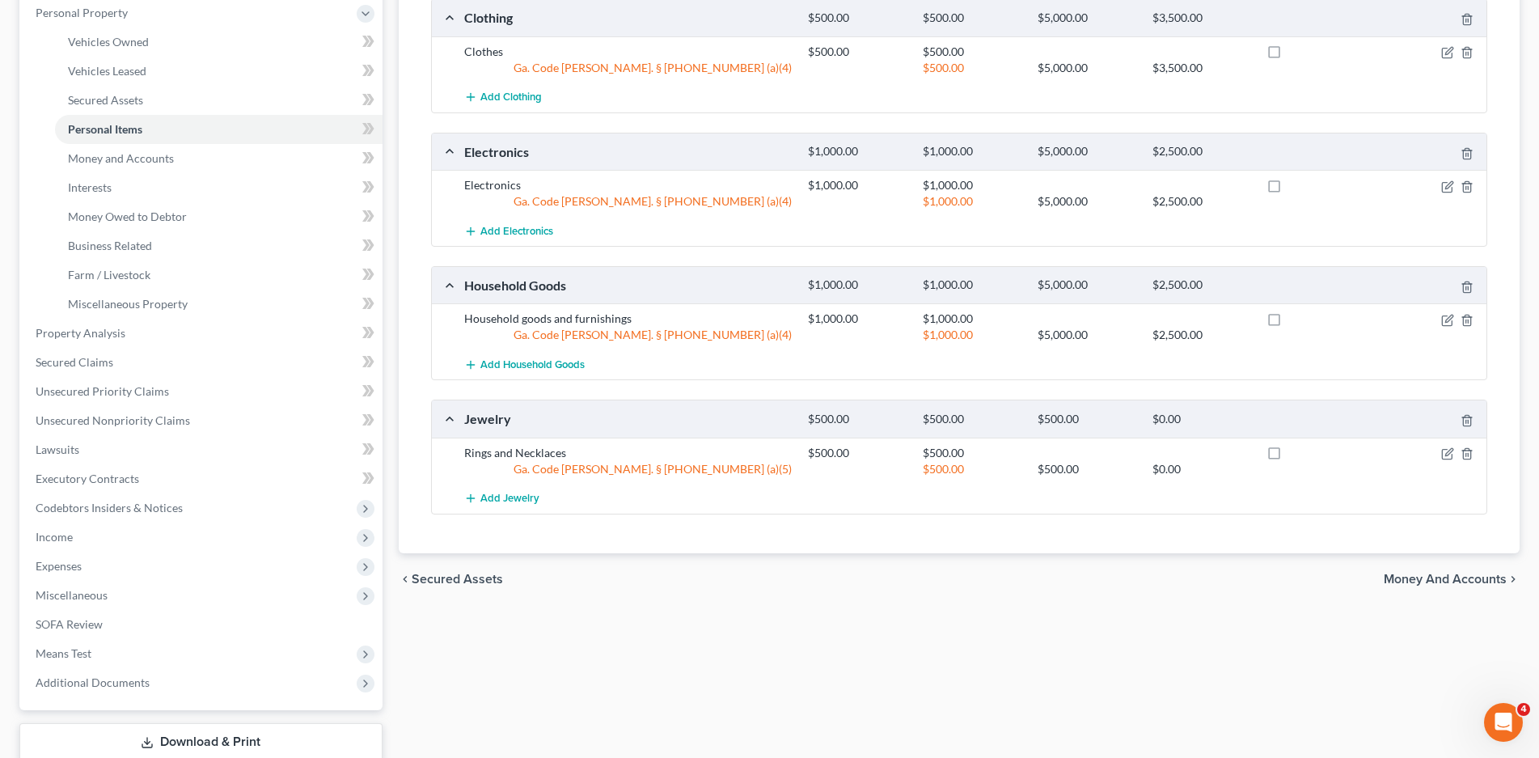
scroll to position [323, 0]
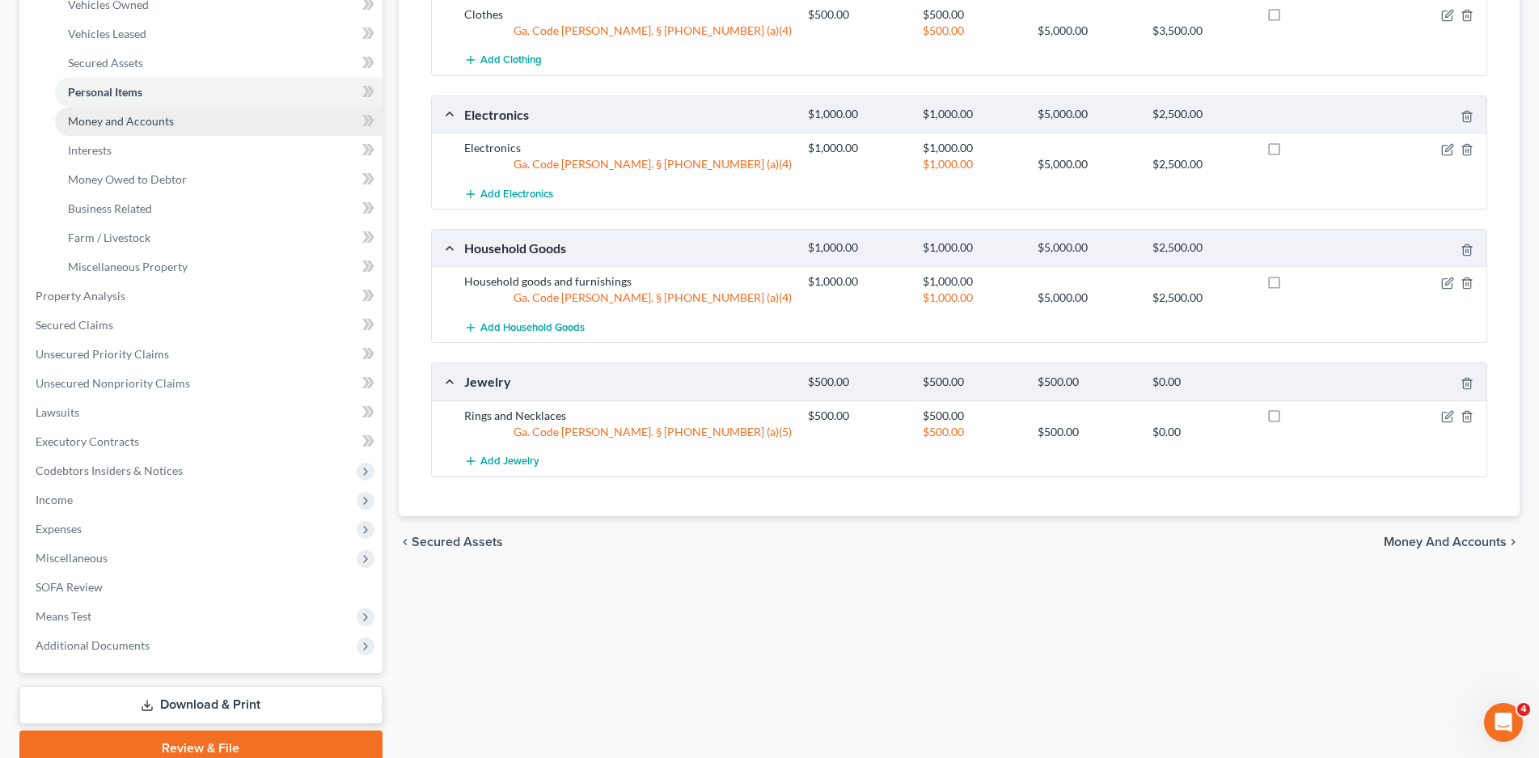
click at [103, 116] on span "Money and Accounts" at bounding box center [121, 121] width 106 height 14
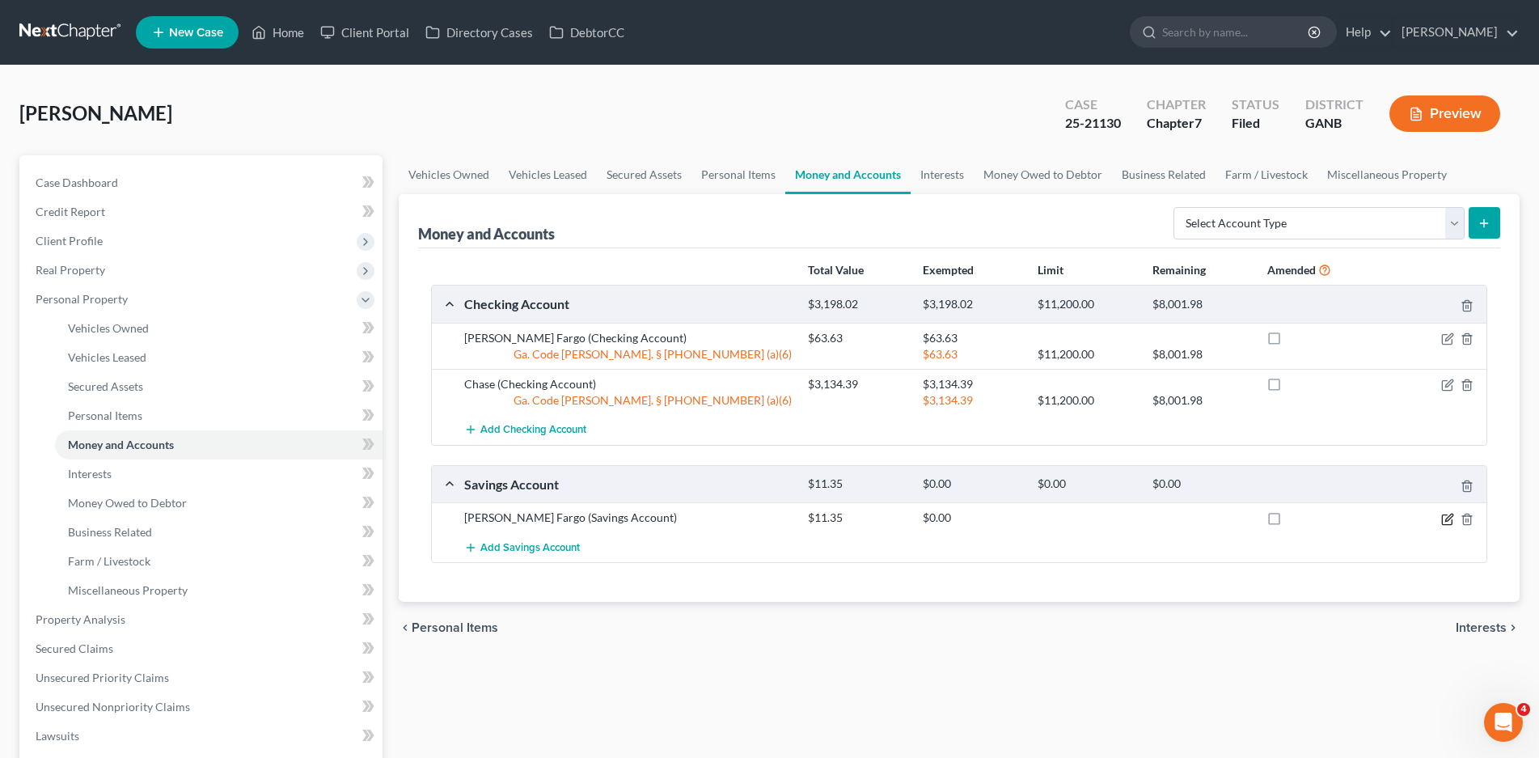
click at [1447, 513] on icon "button" at bounding box center [1447, 519] width 13 height 13
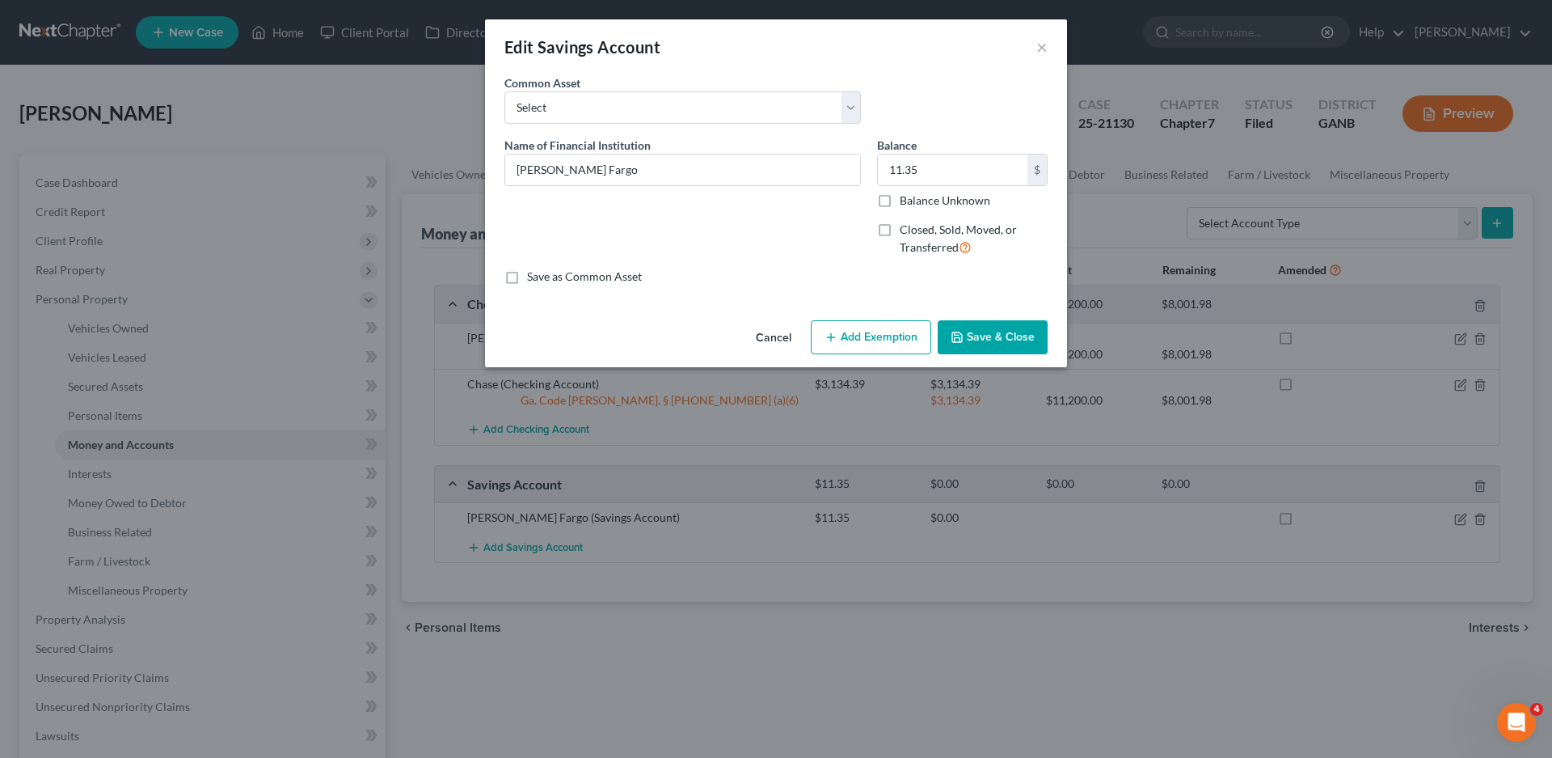
click at [903, 342] on button "Add Exemption" at bounding box center [871, 337] width 120 height 34
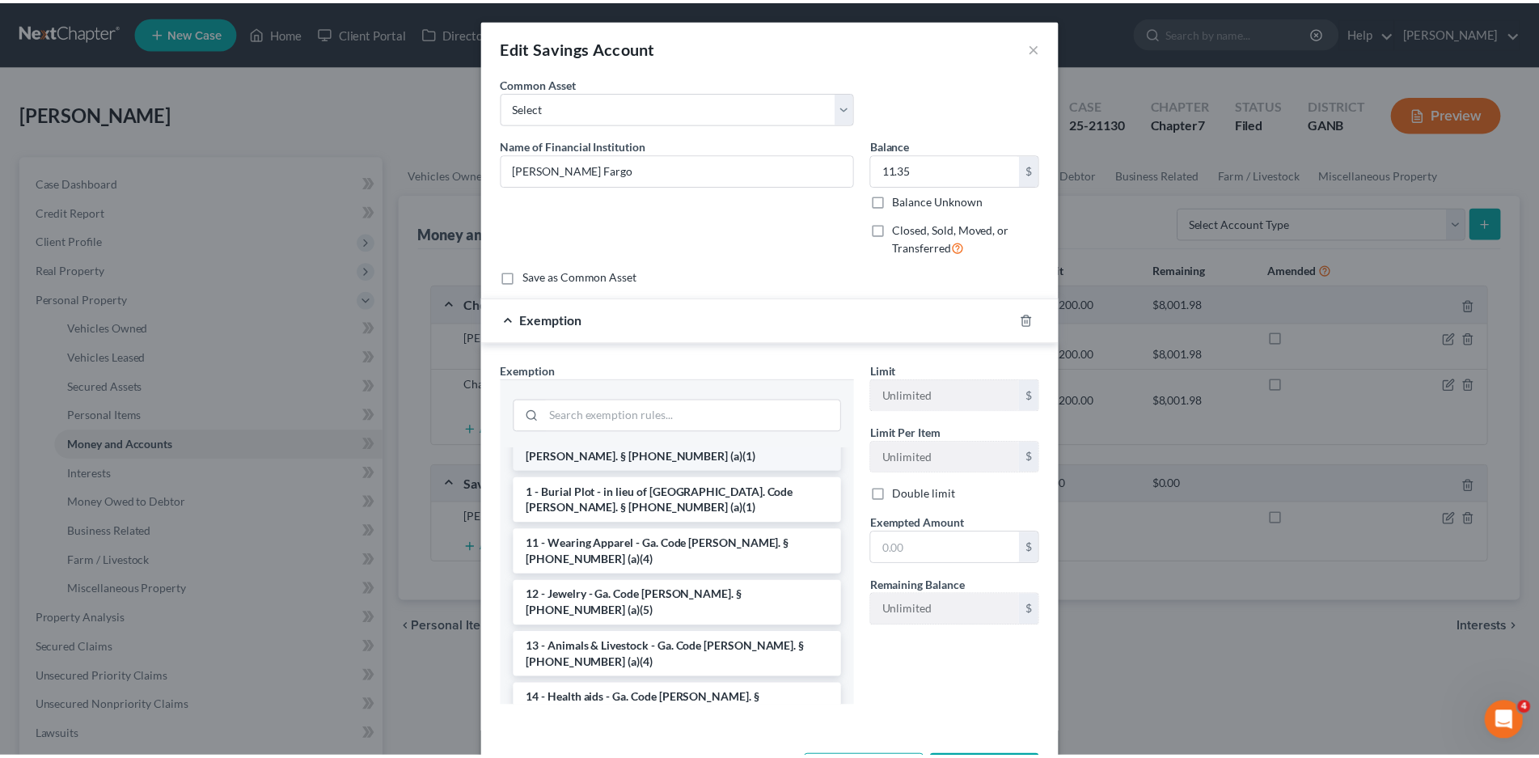
scroll to position [162, 0]
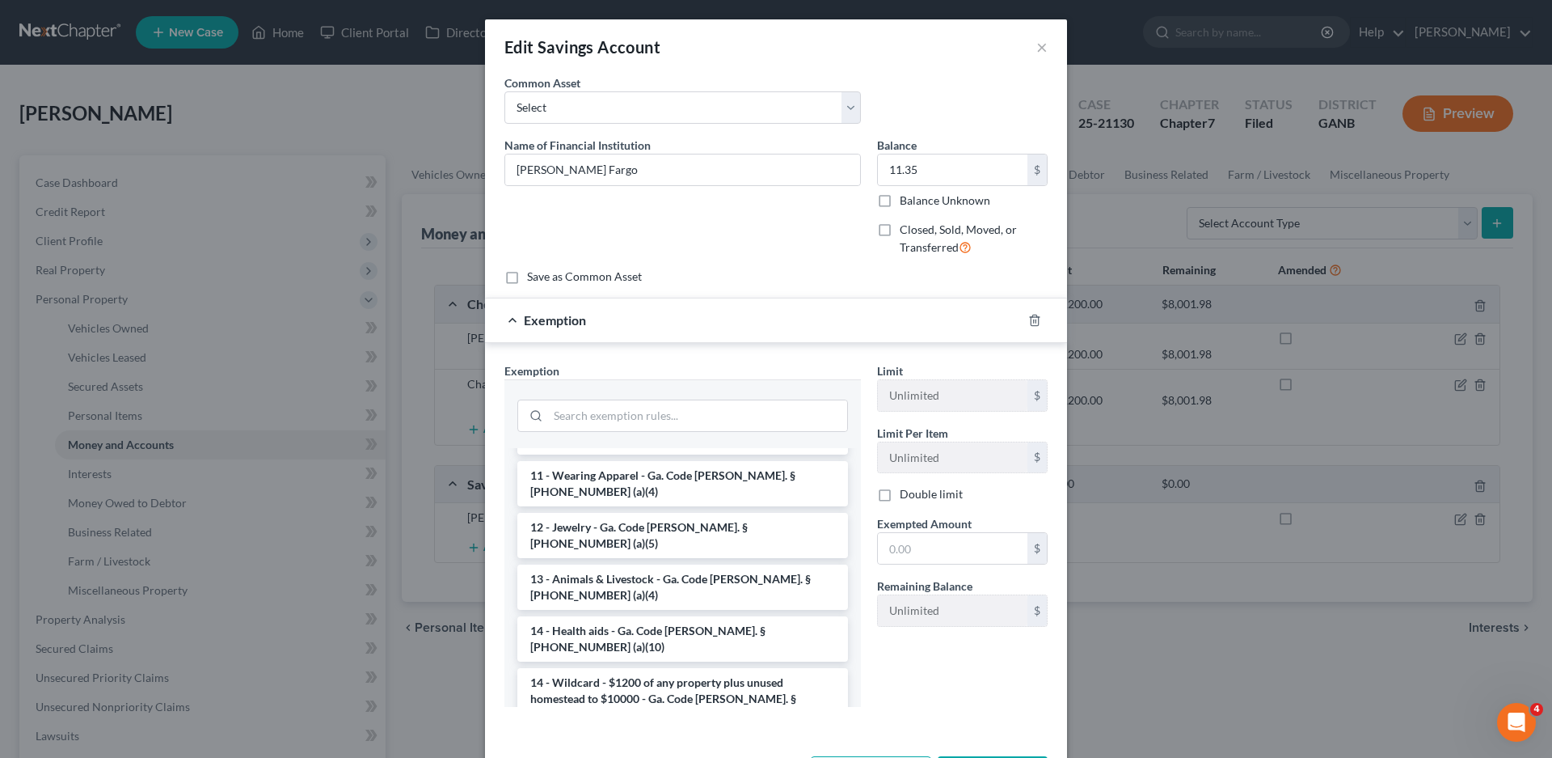
click at [592, 668] on li "14 - Wildcard - $1200 of any property plus unused homestead to $10000 - Ga. Cod…" at bounding box center [682, 698] width 331 height 61
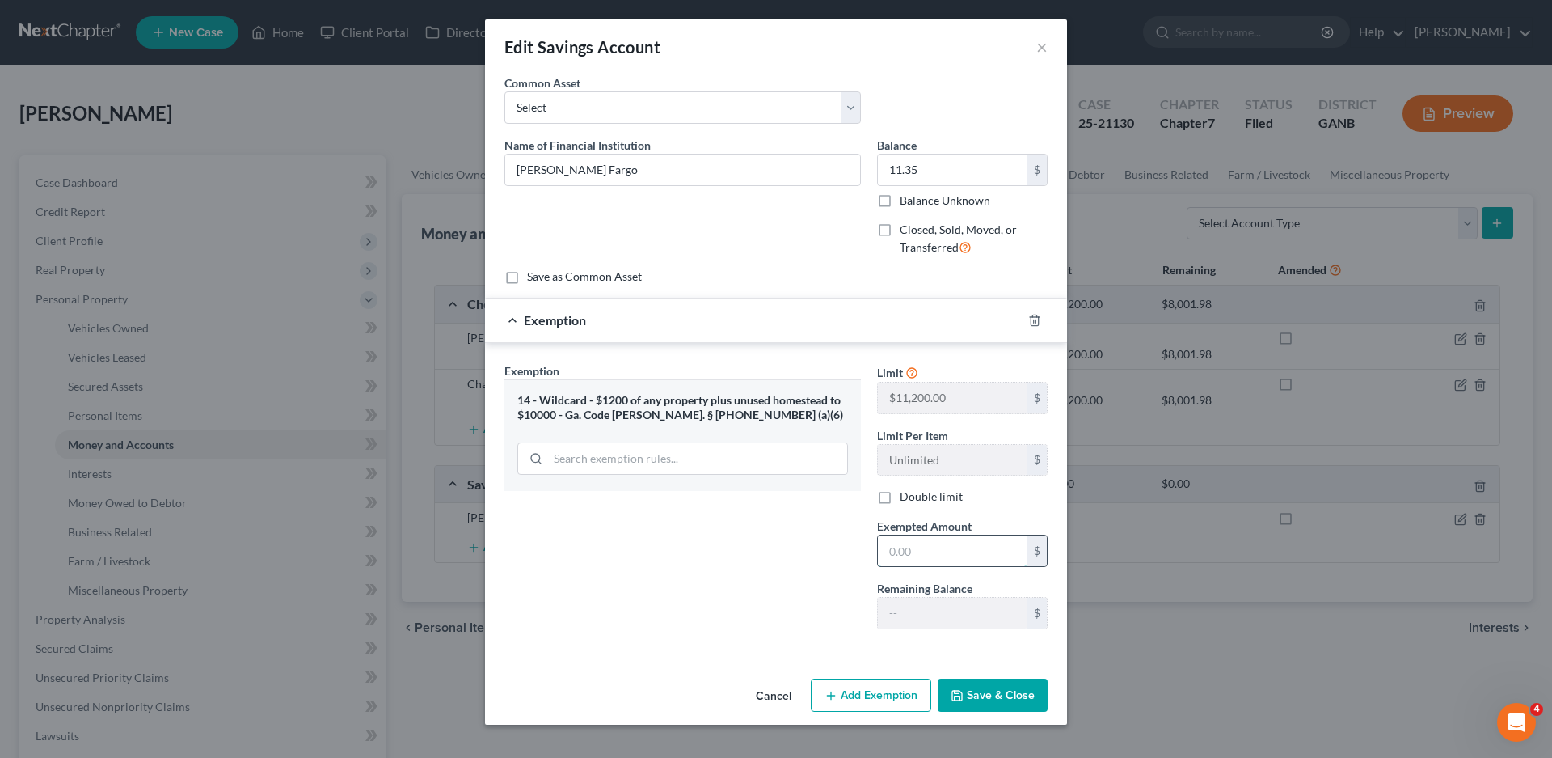
click at [954, 553] on input "text" at bounding box center [953, 550] width 150 height 31
type input "11.35"
click at [976, 699] on button "Save & Close" at bounding box center [993, 695] width 110 height 34
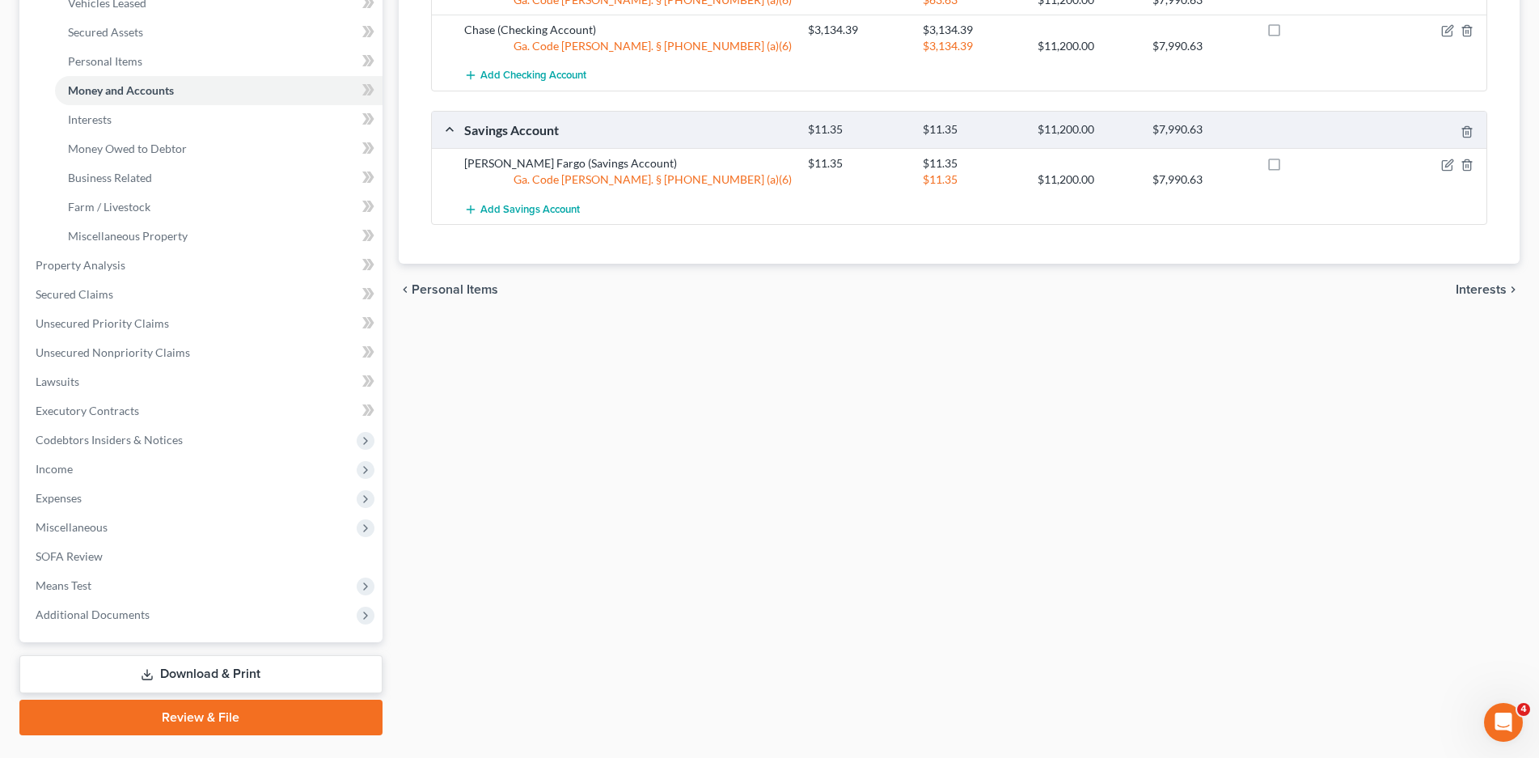
scroll to position [393, 0]
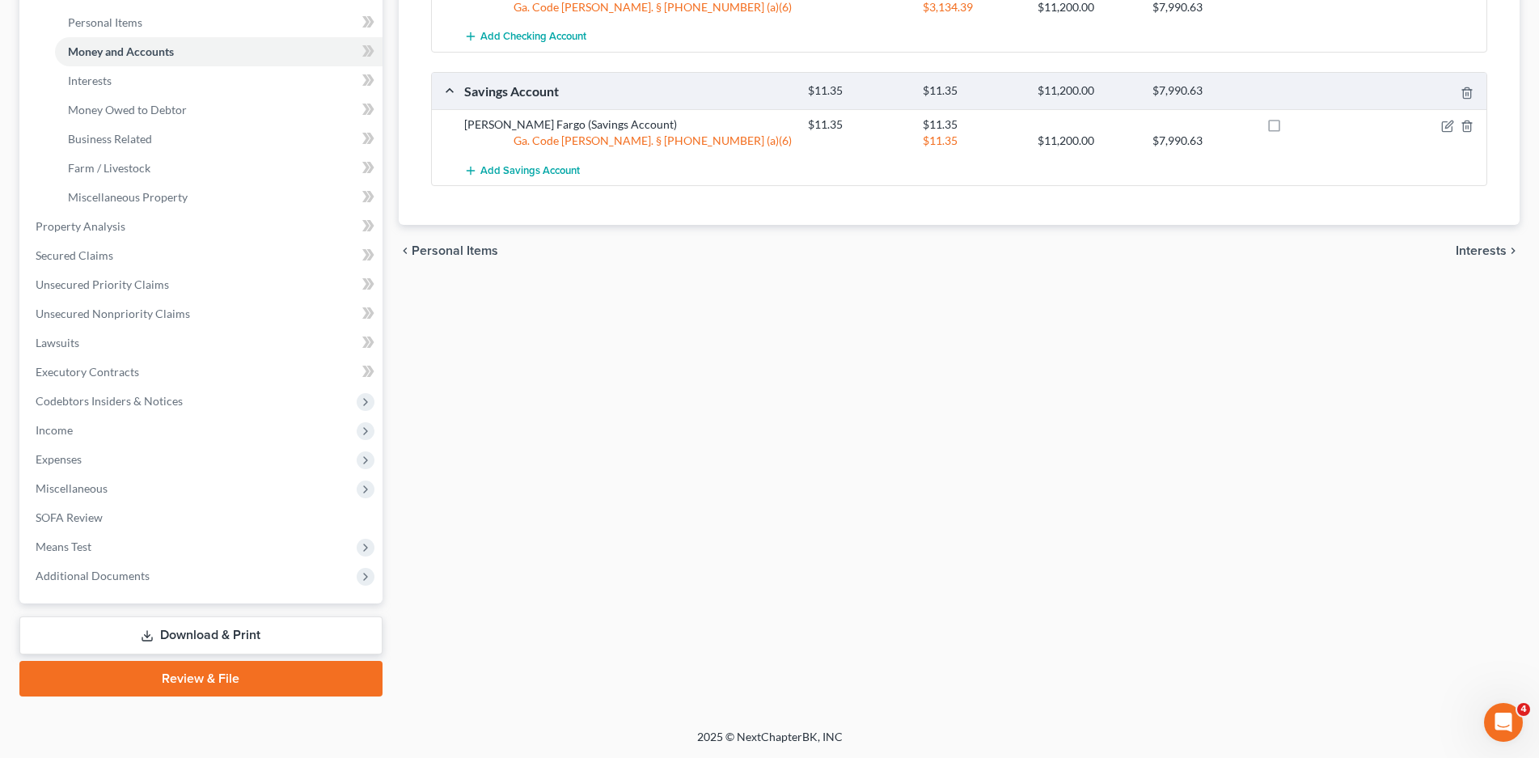
click at [218, 635] on link "Download & Print" at bounding box center [200, 635] width 363 height 38
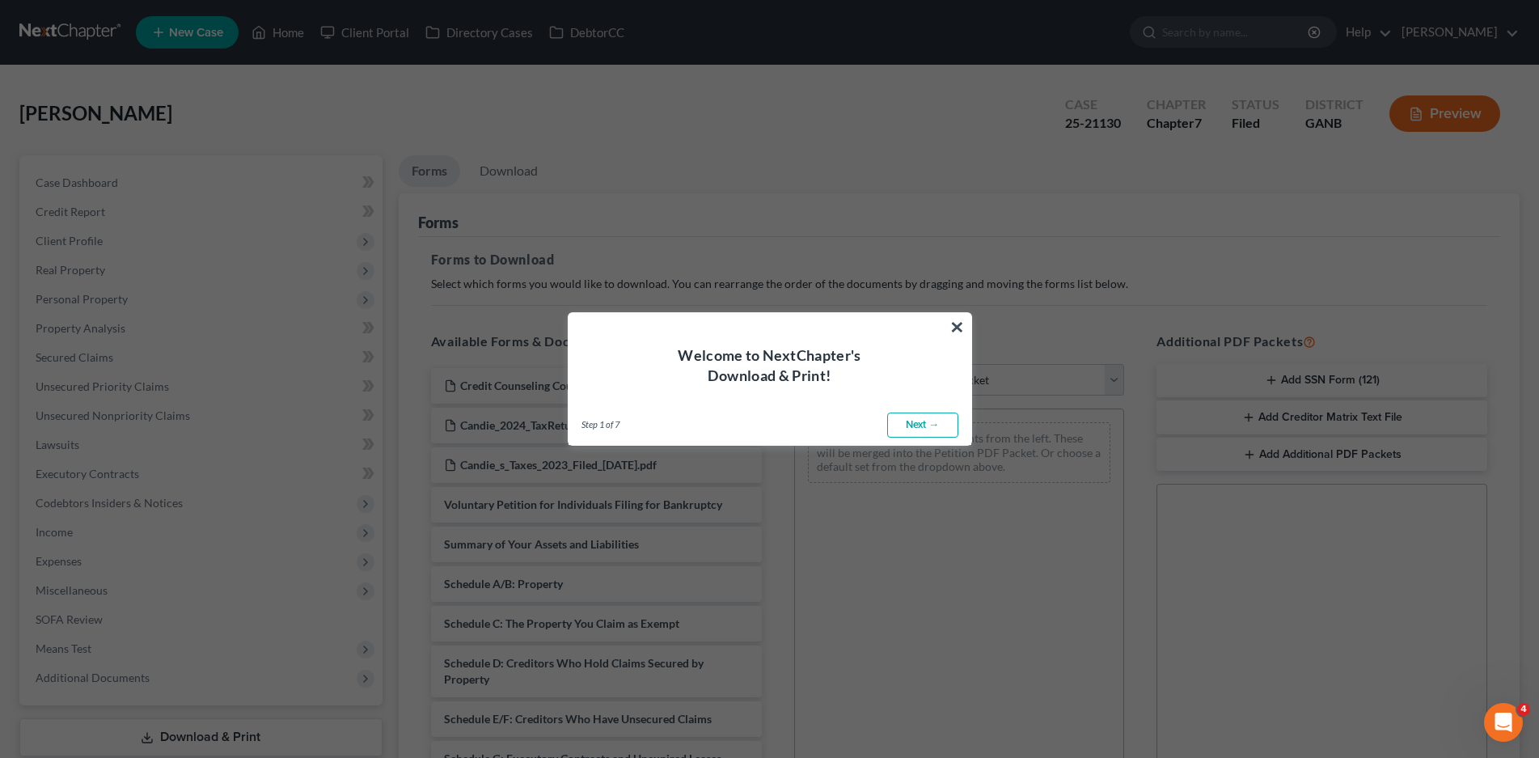
click at [954, 323] on button "×" at bounding box center [956, 327] width 15 height 26
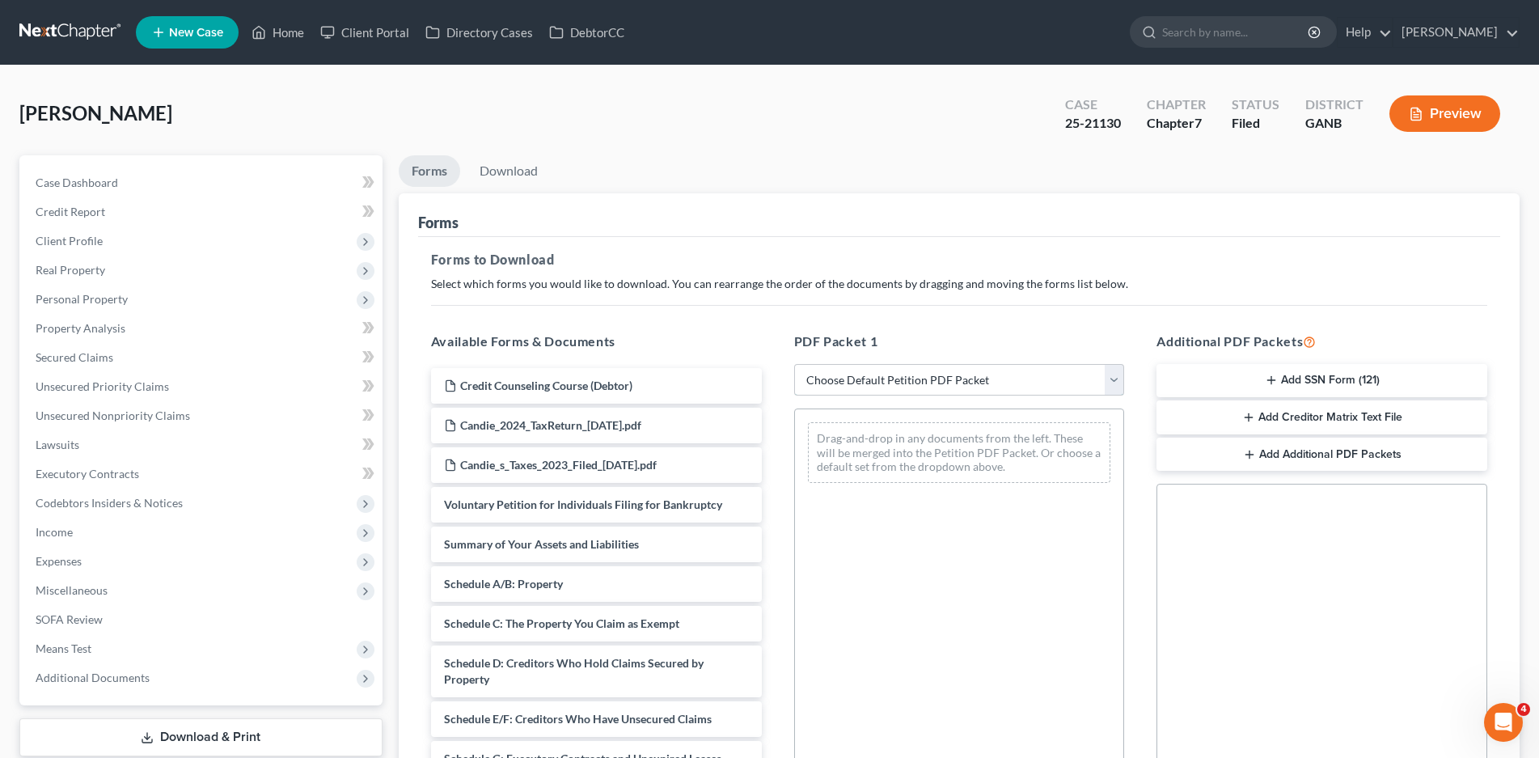
click at [930, 382] on select "Choose Default Petition PDF Packet Complete Bankruptcy Petition (all forms and …" at bounding box center [959, 380] width 331 height 32
select select "0"
click at [794, 364] on select "Choose Default Petition PDF Packet Complete Bankruptcy Petition (all forms and …" at bounding box center [959, 380] width 331 height 32
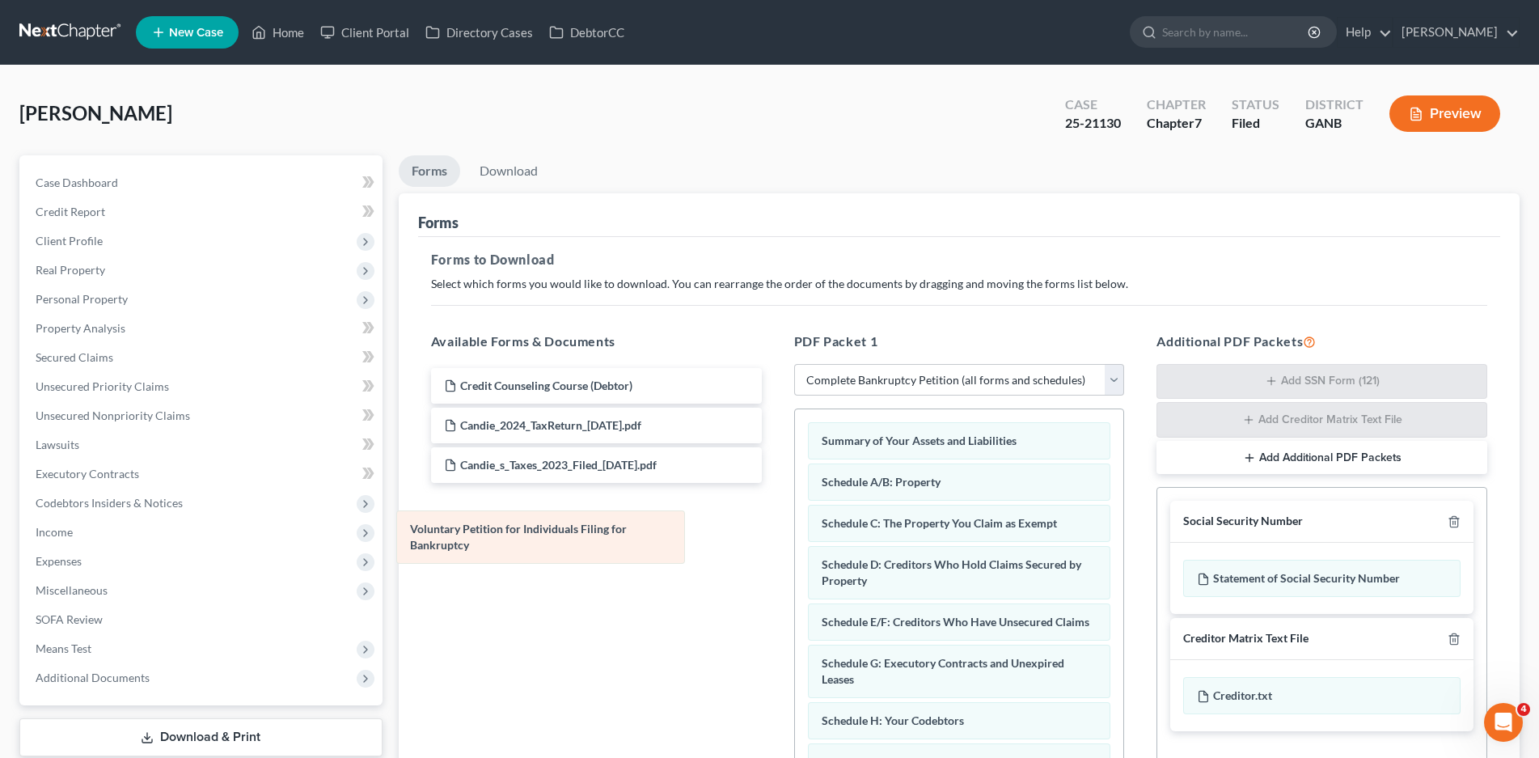
drag, startPoint x: 946, startPoint y: 438, endPoint x: 534, endPoint y: 526, distance: 420.8
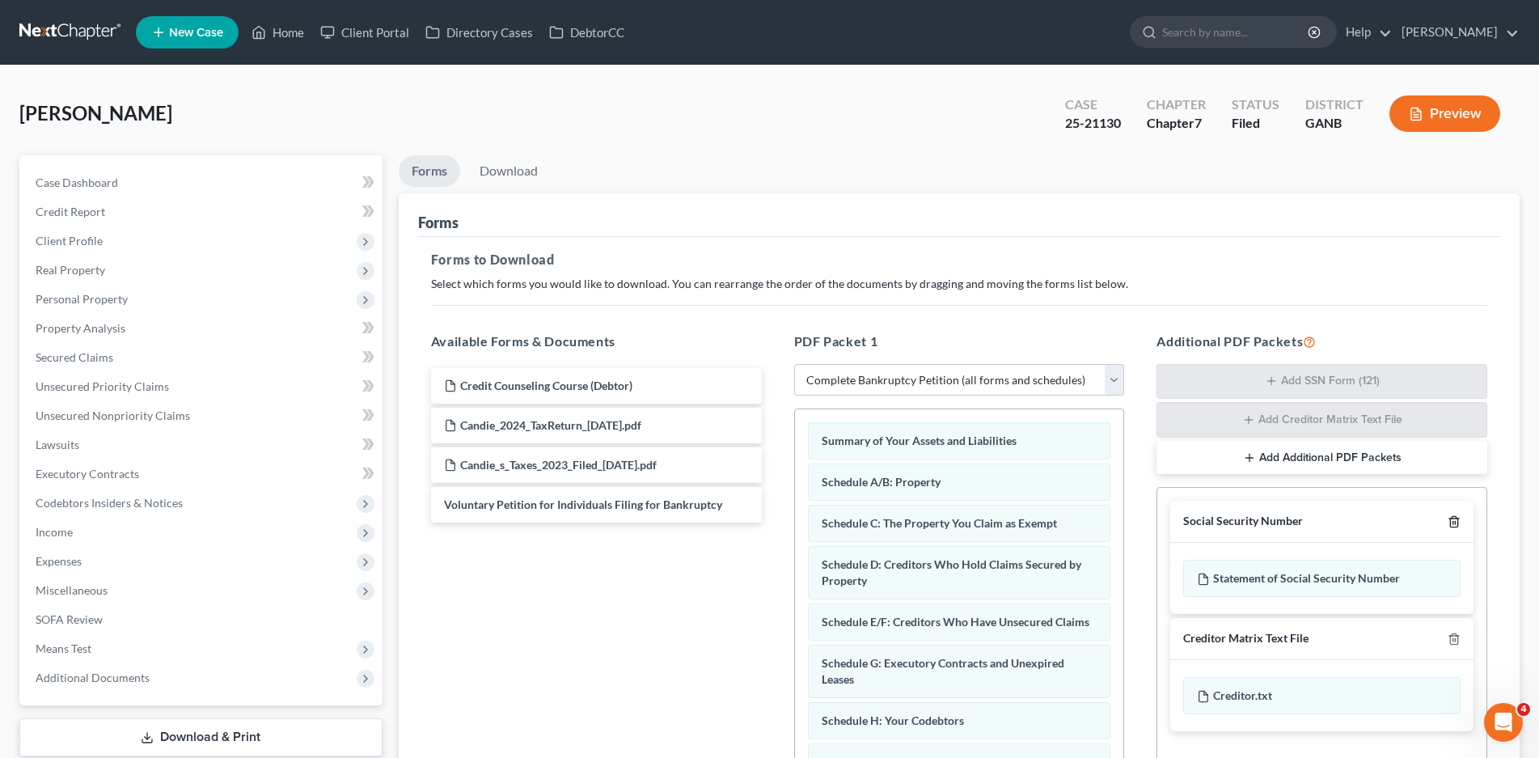
click at [1456, 517] on icon "button" at bounding box center [1453, 522] width 7 height 11
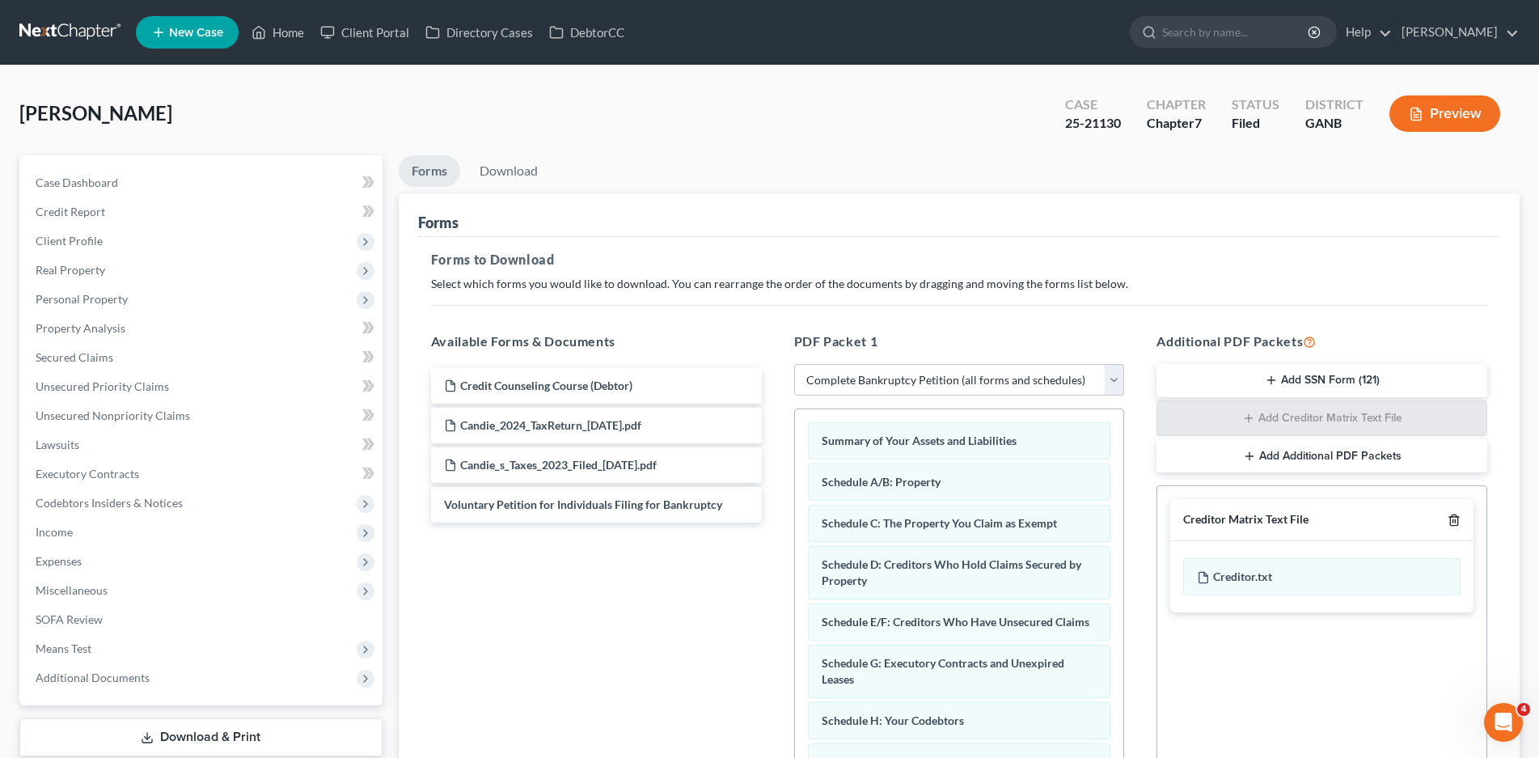
click at [1456, 517] on icon "button" at bounding box center [1453, 520] width 7 height 11
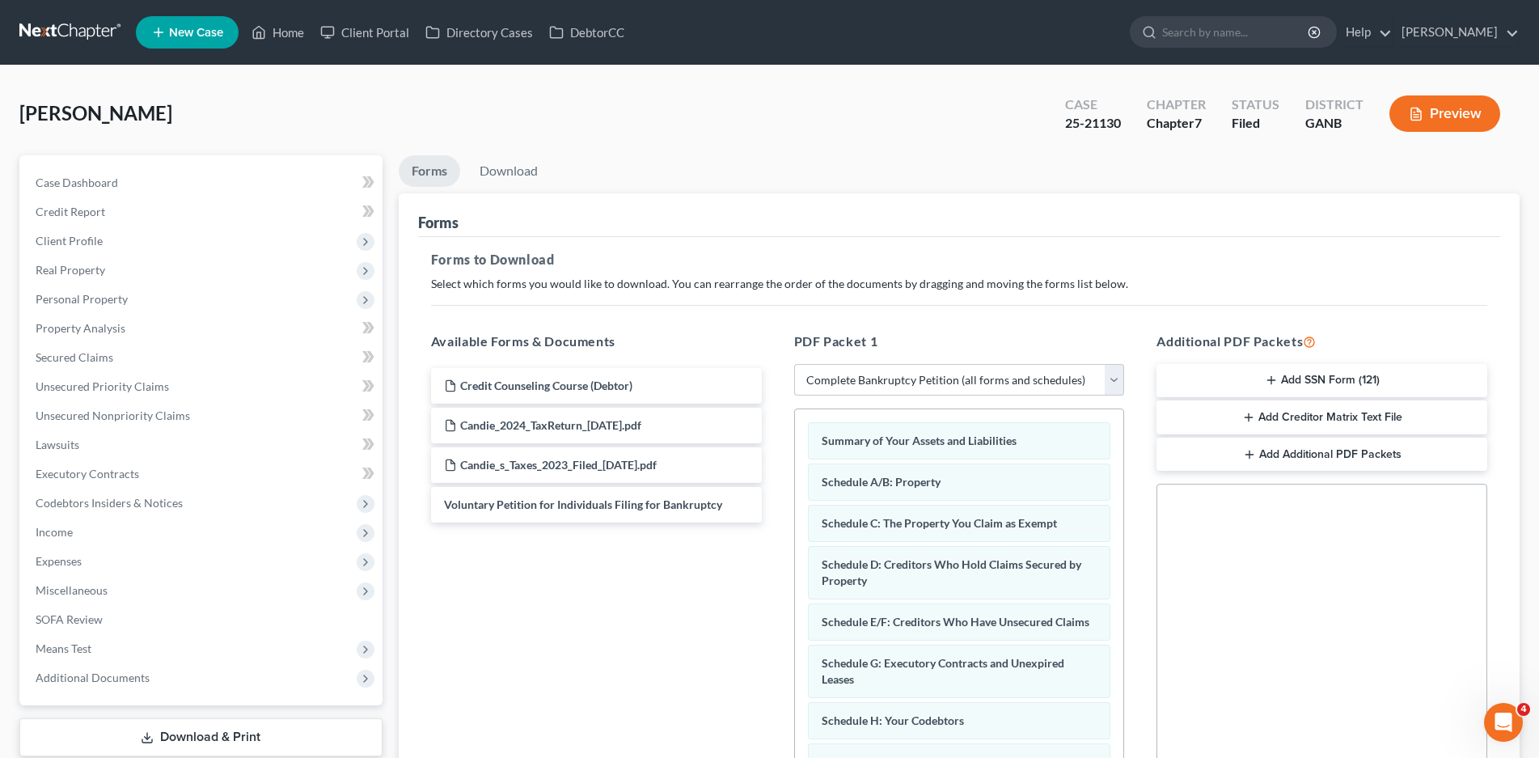
scroll to position [241, 0]
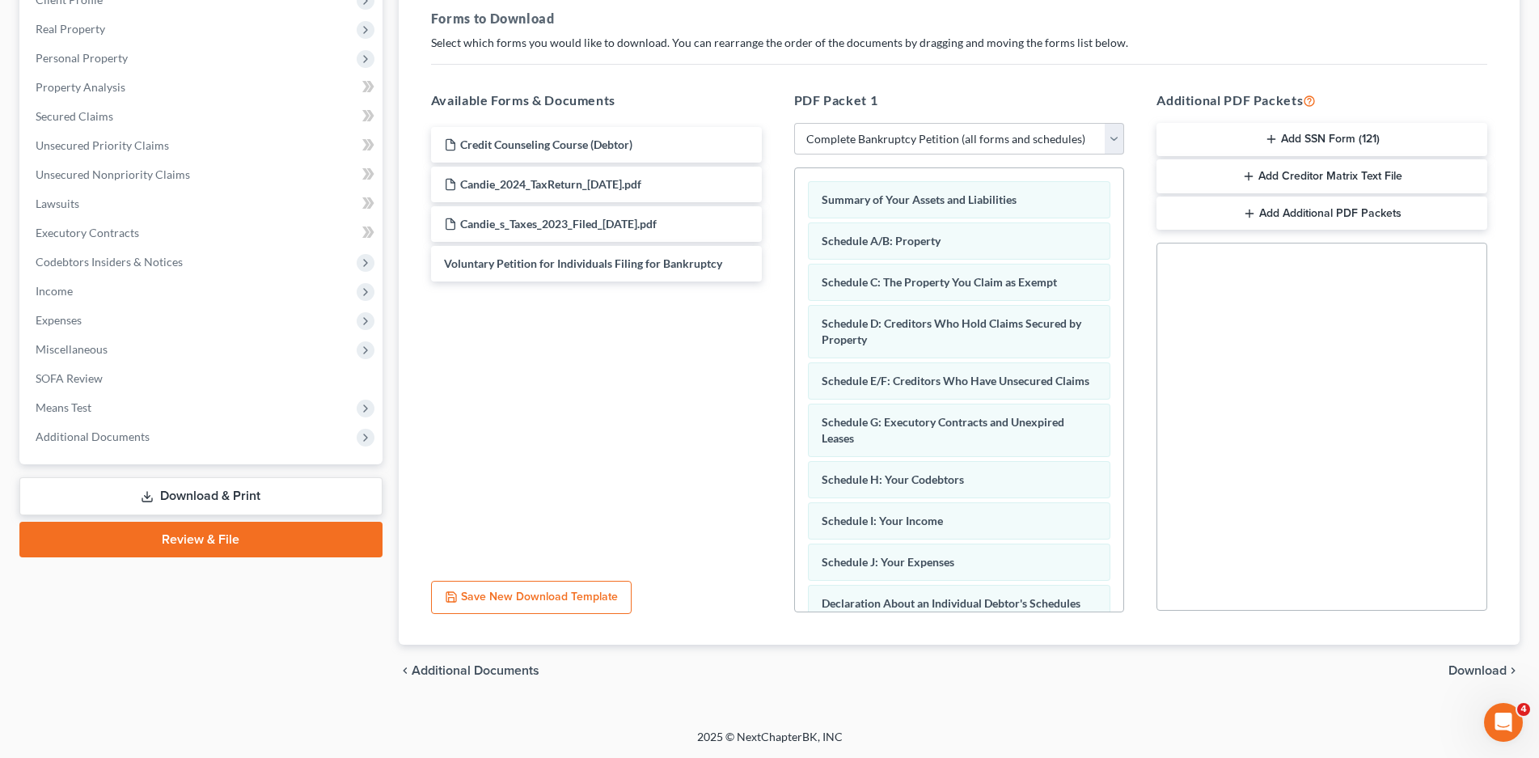
click at [1463, 672] on span "Download" at bounding box center [1477, 670] width 58 height 13
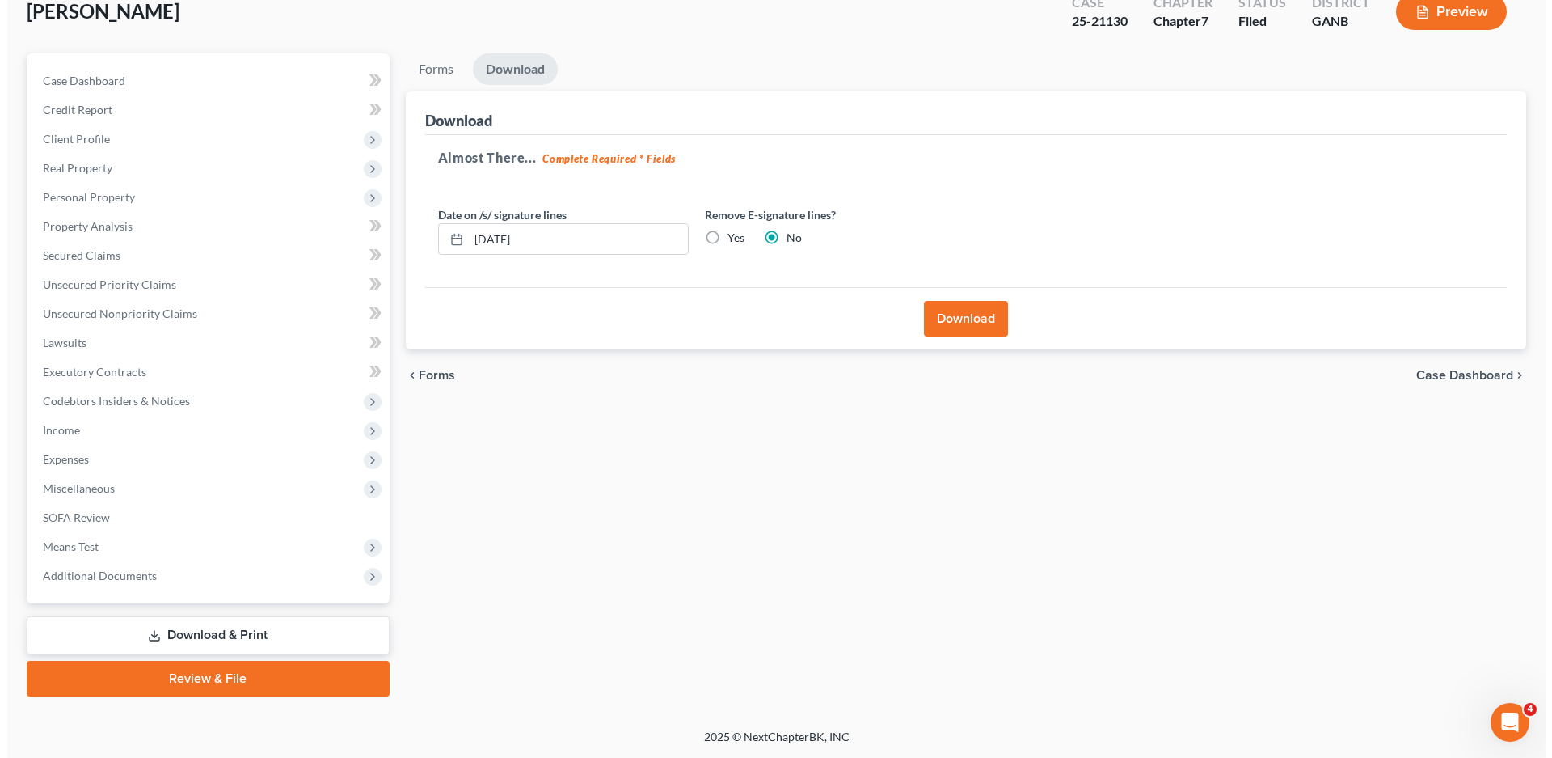
scroll to position [102, 0]
click at [948, 310] on button "Download" at bounding box center [959, 319] width 84 height 36
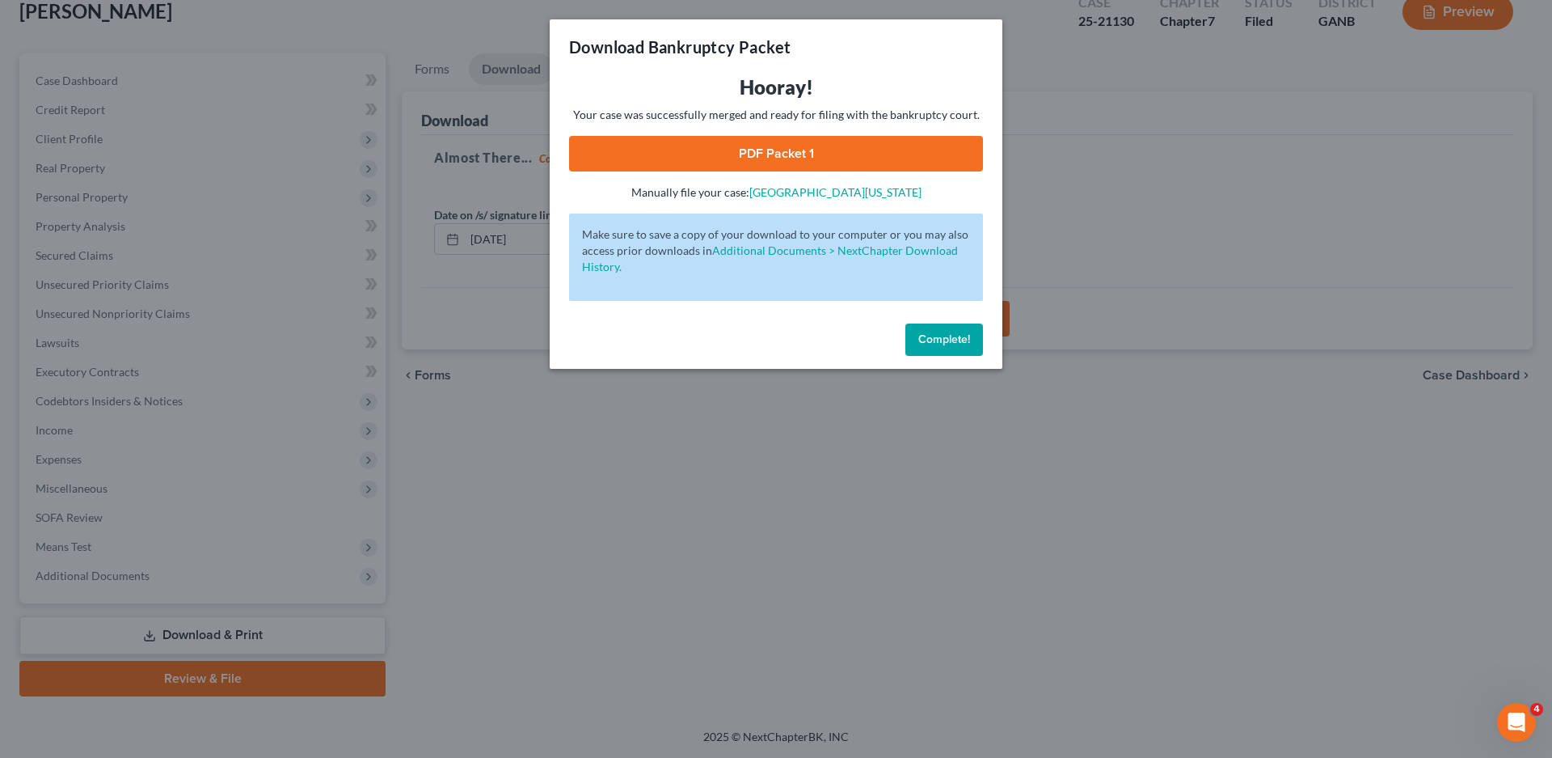
click at [753, 149] on link "PDF Packet 1" at bounding box center [776, 154] width 414 height 36
